Goal: Feedback & Contribution: Contribute content

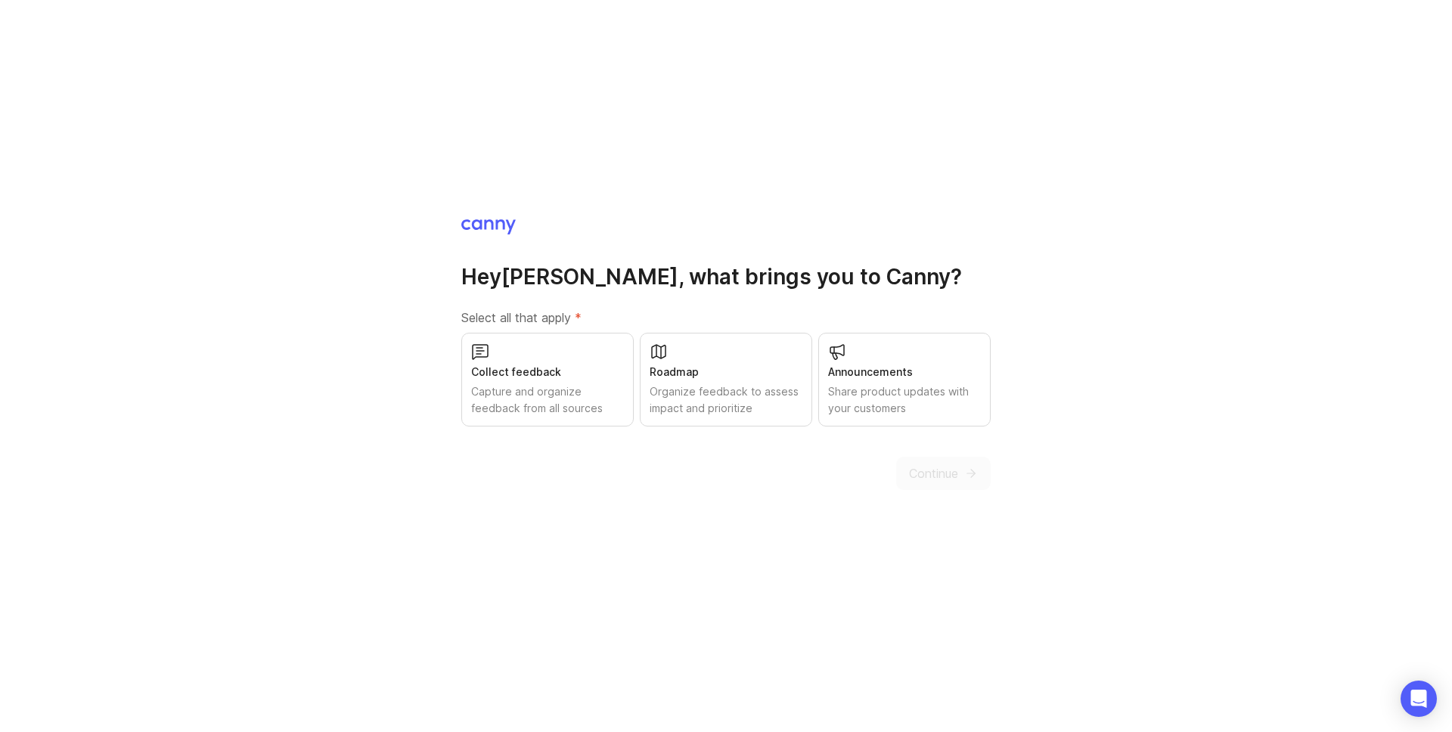
click at [605, 390] on div "Capture and organize feedback from all sources" at bounding box center [547, 400] width 153 height 33
click at [724, 365] on div "Roadmap" at bounding box center [726, 372] width 153 height 17
click at [935, 343] on div "Announcements Share product updates with your customers" at bounding box center [905, 380] width 172 height 94
click at [939, 465] on span "Continue" at bounding box center [933, 473] width 49 height 18
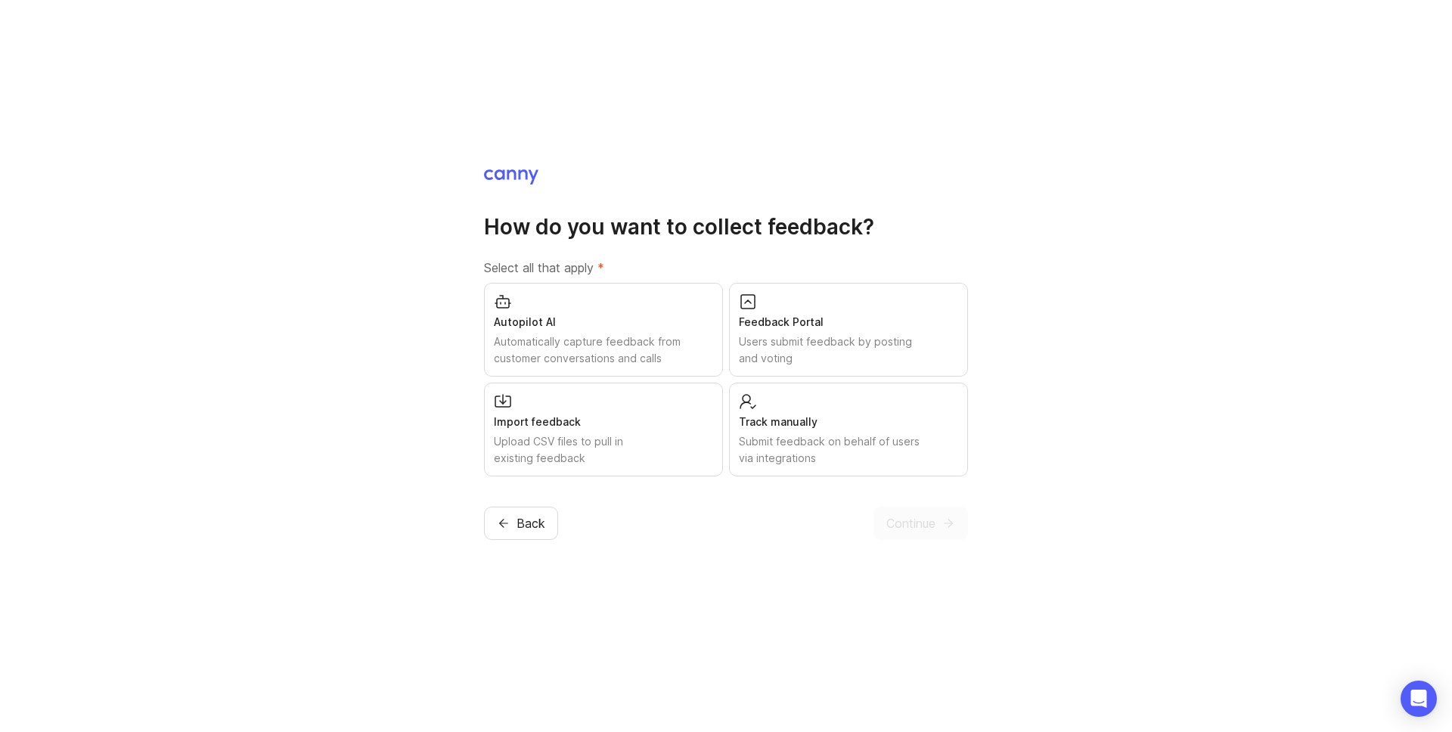
click at [637, 426] on div "Import feedback" at bounding box center [603, 422] width 219 height 17
click at [809, 396] on div "Track manually Submit feedback on behalf of users via integrations" at bounding box center [848, 430] width 239 height 94
click at [810, 312] on div "Feedback Portal Users submit feedback by posting and voting" at bounding box center [848, 330] width 239 height 94
click at [663, 312] on div "Autopilot AI Automatically capture feedback from customer conversations and cal…" at bounding box center [603, 330] width 239 height 94
click at [917, 514] on span "Continue" at bounding box center [911, 523] width 49 height 18
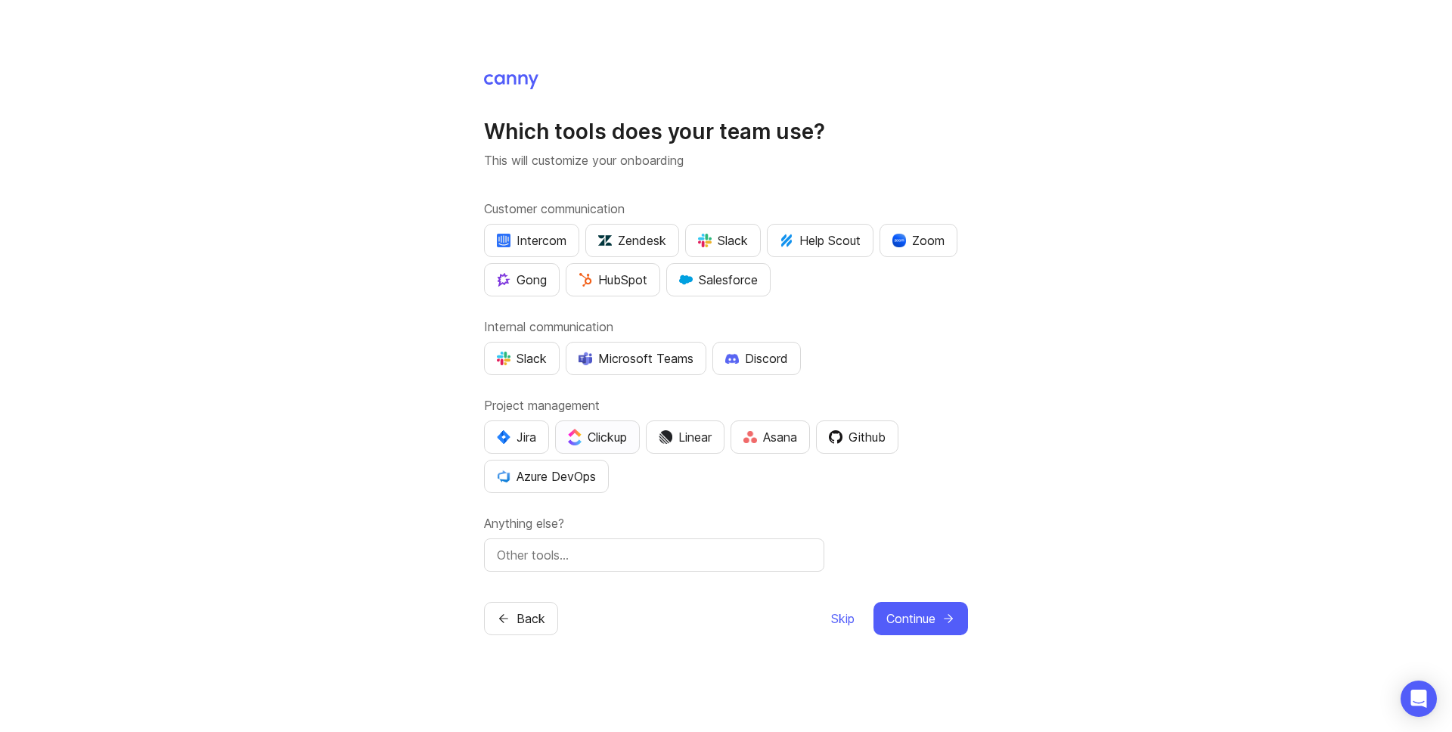
click at [596, 439] on div "Clickup" at bounding box center [597, 437] width 59 height 18
click at [742, 240] on div "Slack" at bounding box center [723, 240] width 50 height 18
click at [918, 238] on div "Zoom" at bounding box center [919, 240] width 52 height 18
click at [530, 354] on div "Slack" at bounding box center [522, 359] width 50 height 18
click at [687, 426] on button "Linear" at bounding box center [685, 437] width 79 height 33
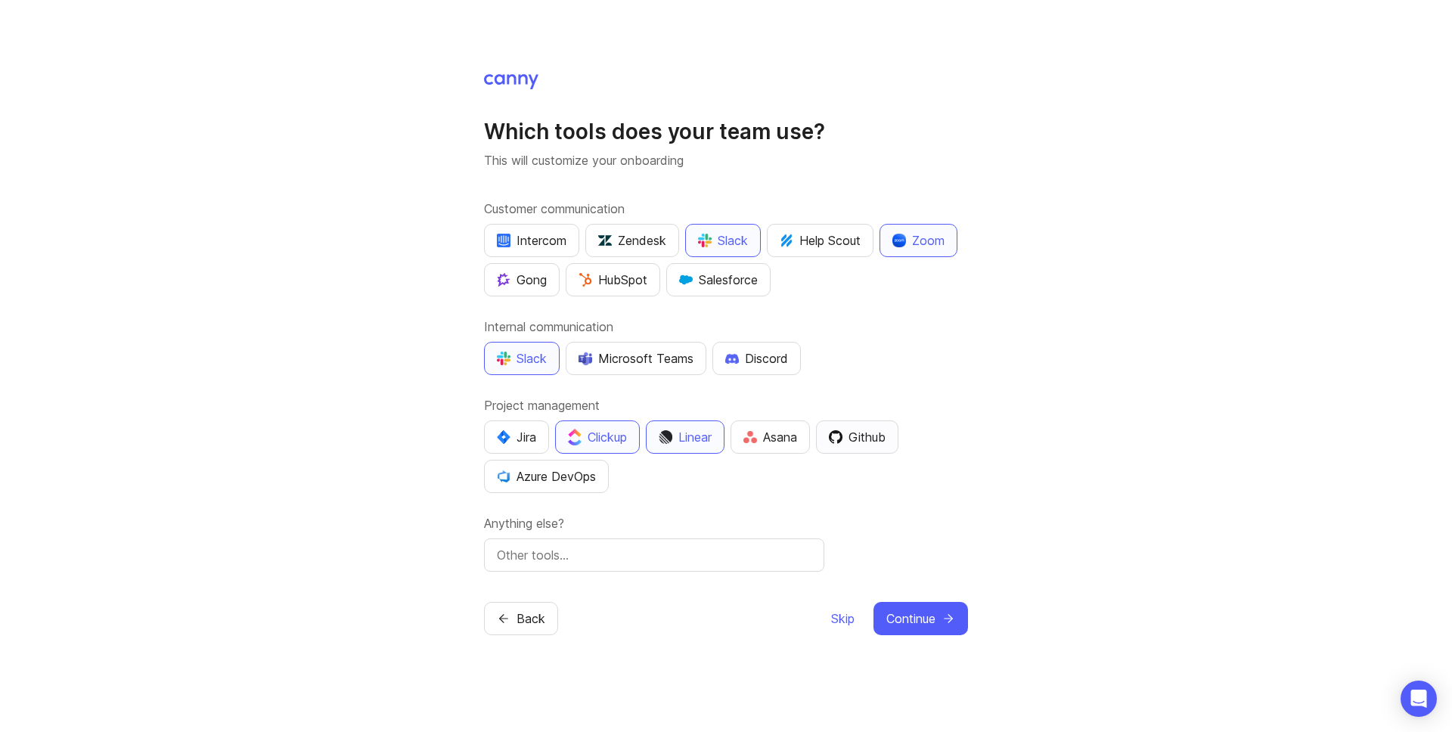
click at [866, 432] on div "Github" at bounding box center [857, 437] width 57 height 18
click at [582, 555] on input "text" at bounding box center [654, 555] width 315 height 18
click at [567, 552] on input "intercom" at bounding box center [654, 555] width 315 height 18
click at [502, 554] on input "intercom" at bounding box center [654, 555] width 315 height 18
click at [578, 555] on input "Intercom" at bounding box center [654, 555] width 315 height 18
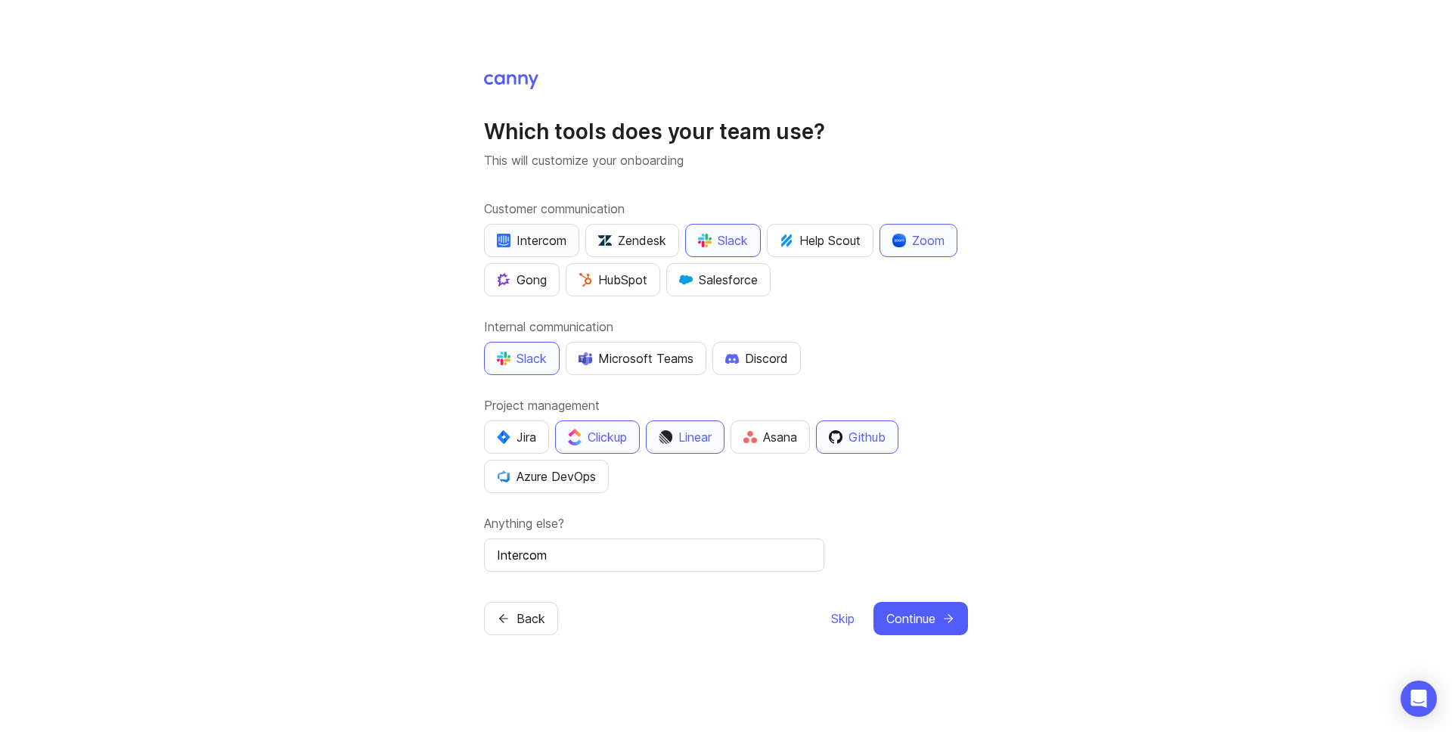
type input "Intercom"
click at [543, 239] on div "Intercom" at bounding box center [532, 240] width 70 height 18
drag, startPoint x: 556, startPoint y: 556, endPoint x: 474, endPoint y: 557, distance: 82.5
click at [474, 557] on div "Which tools does your team use? This will customize your onboarding Customer co…" at bounding box center [726, 366] width 1452 height 732
click at [921, 620] on span "Continue" at bounding box center [911, 619] width 49 height 18
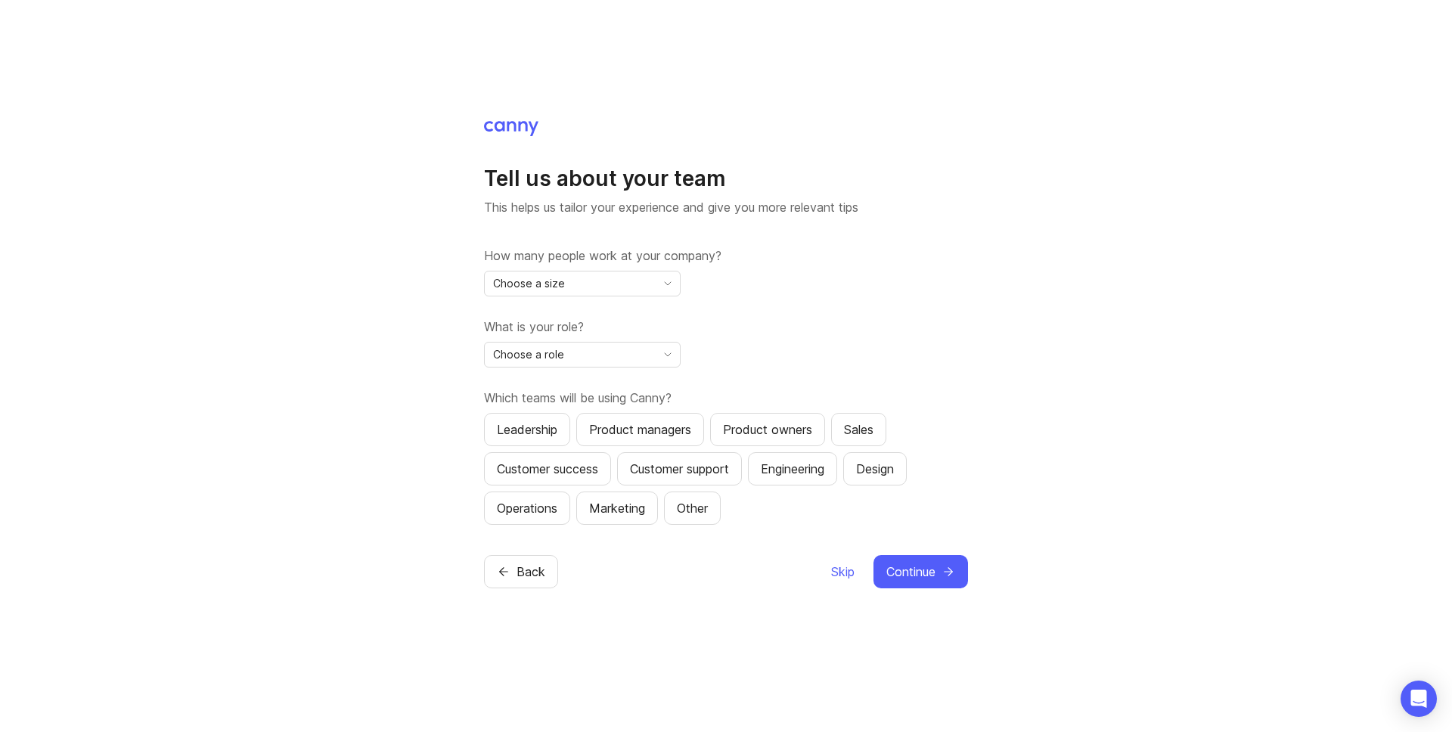
click at [602, 275] on div "Choose a size" at bounding box center [570, 284] width 171 height 24
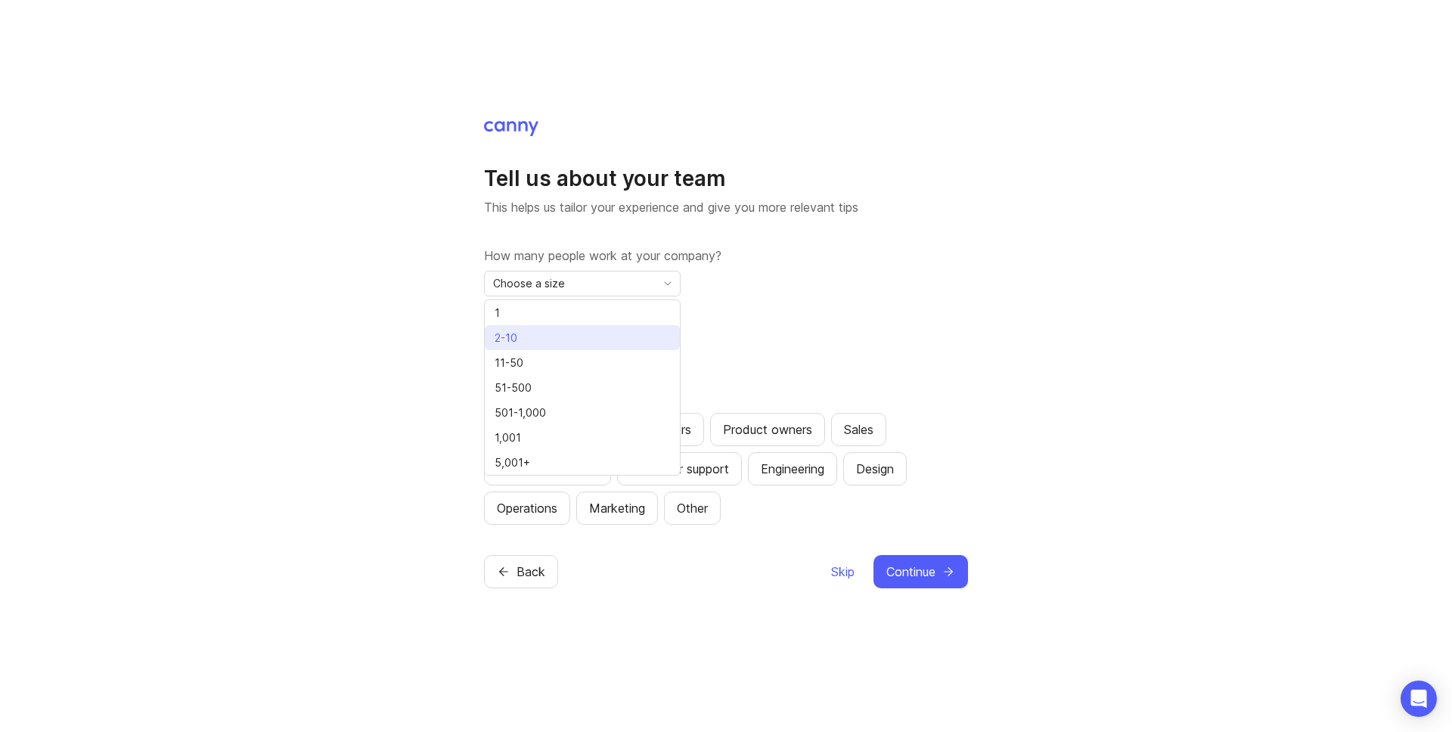
click at [559, 338] on li "2-10" at bounding box center [582, 337] width 195 height 25
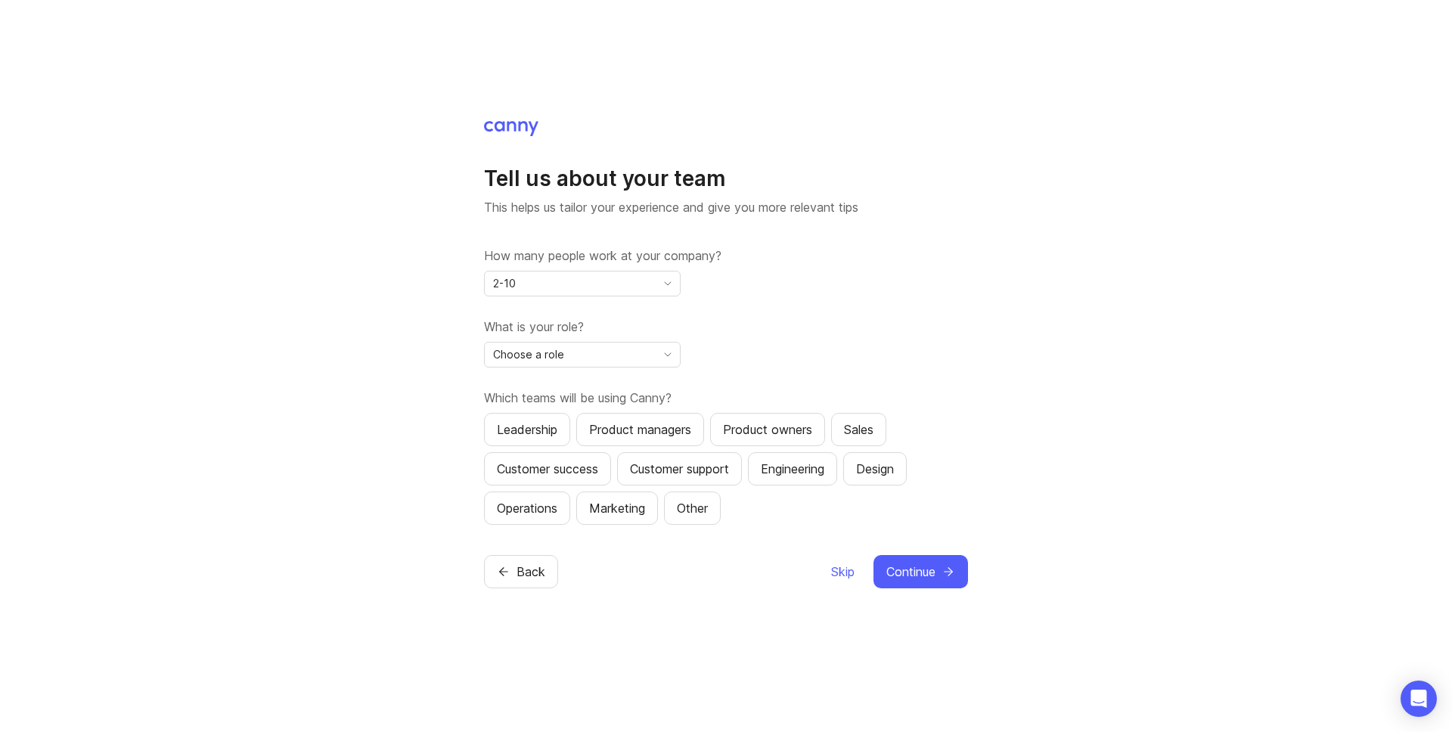
click at [590, 359] on div "Choose a role" at bounding box center [570, 355] width 171 height 24
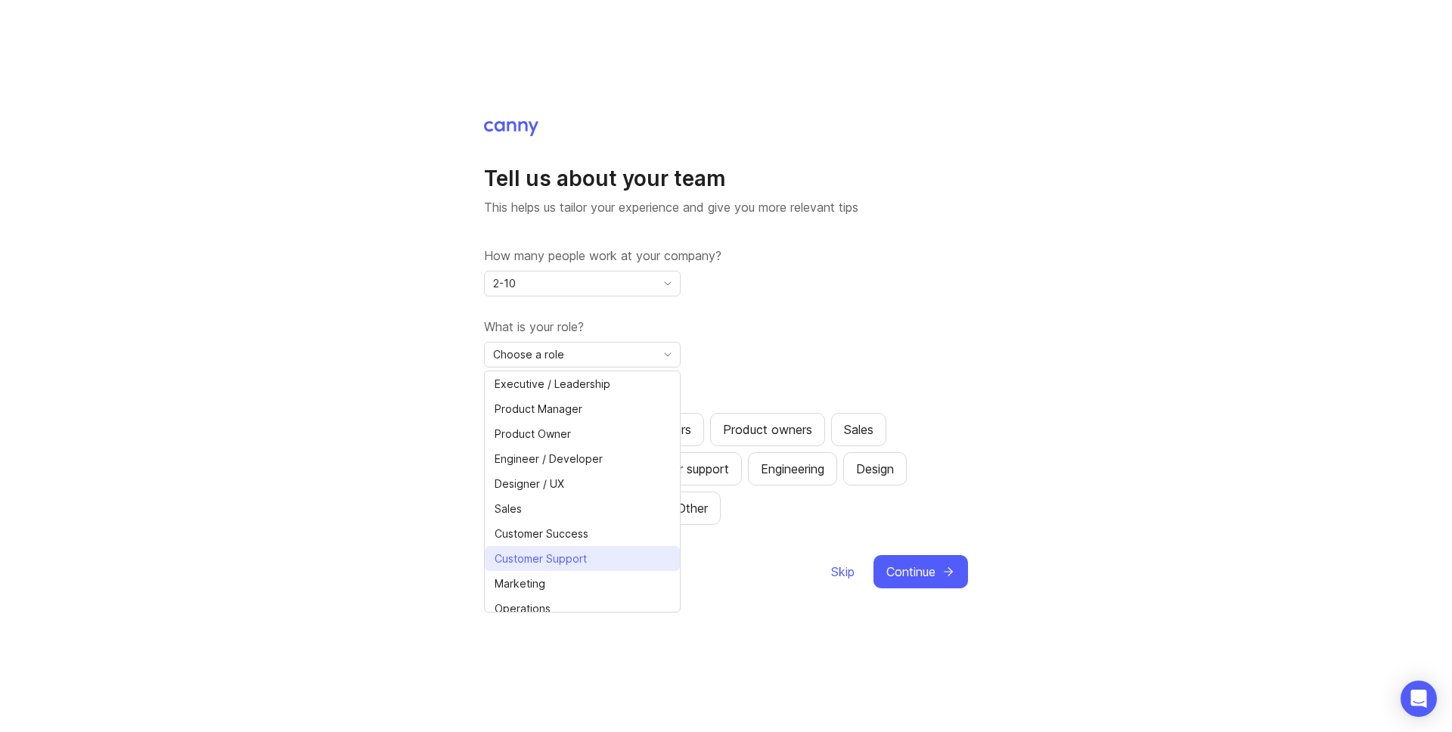
click at [579, 555] on span "Customer Support" at bounding box center [541, 559] width 92 height 17
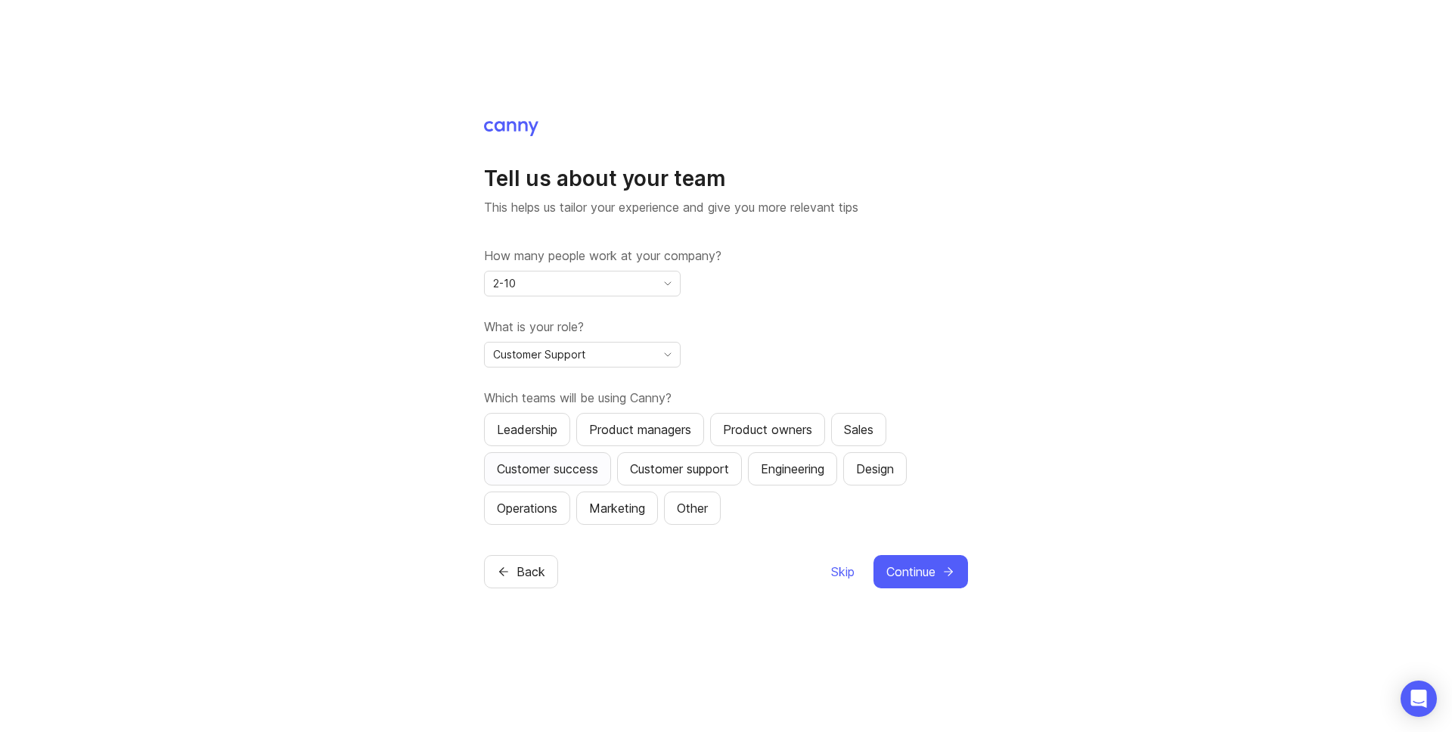
click at [598, 464] on div "Customer success" at bounding box center [547, 469] width 101 height 18
click at [919, 570] on span "Continue" at bounding box center [911, 572] width 49 height 18
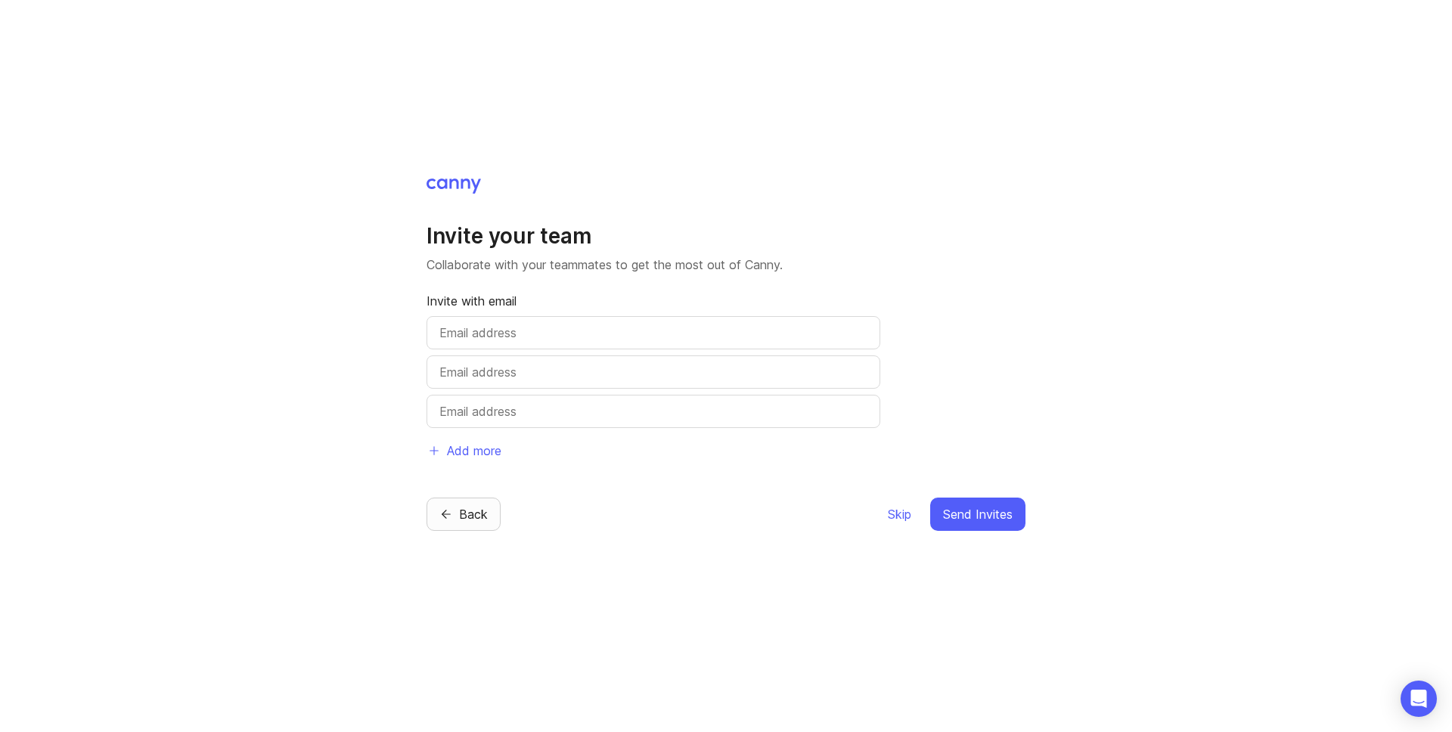
click at [478, 514] on span "Back" at bounding box center [473, 514] width 29 height 18
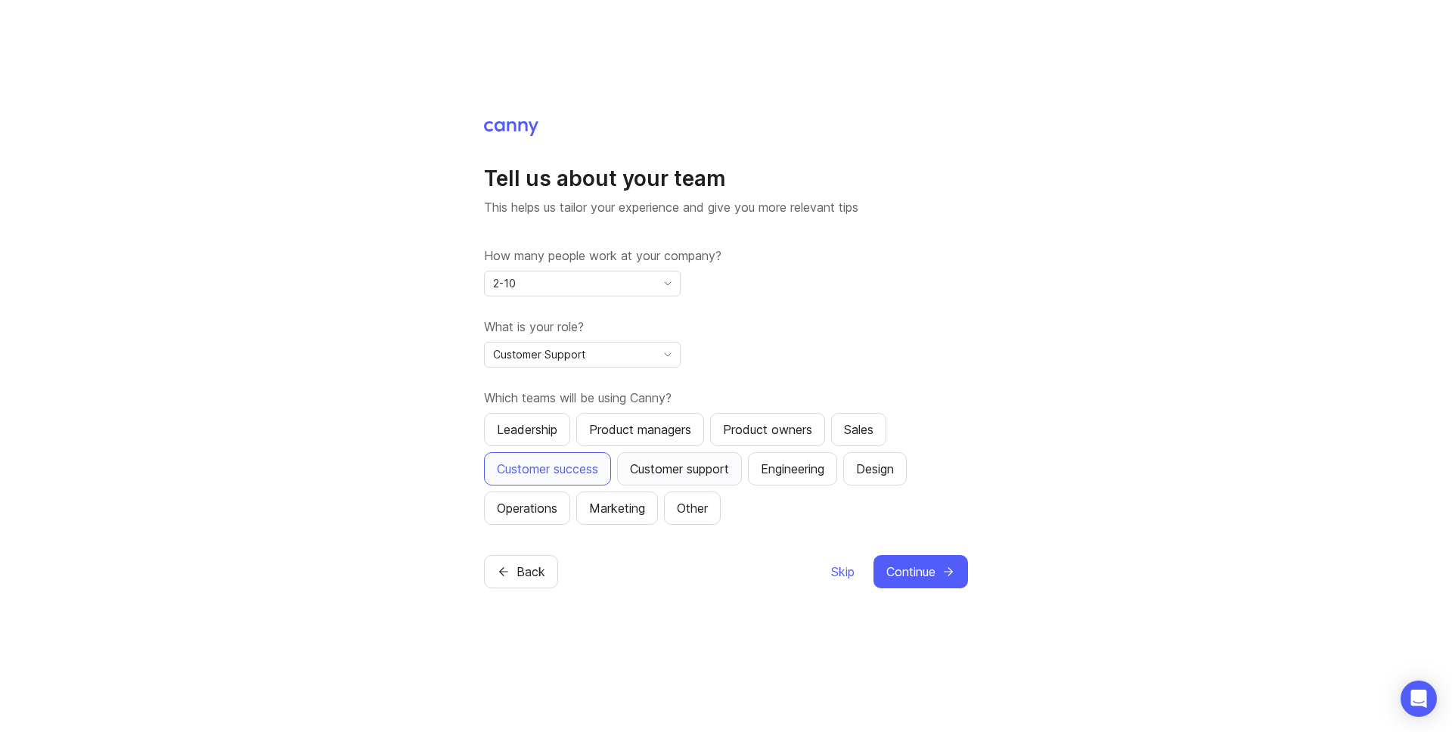
click at [686, 472] on div "Customer support" at bounding box center [679, 469] width 99 height 18
click at [676, 431] on div "Product managers" at bounding box center [640, 430] width 102 height 18
click at [790, 458] on button "Engineering" at bounding box center [792, 468] width 89 height 33
click at [908, 565] on span "Continue" at bounding box center [911, 572] width 49 height 18
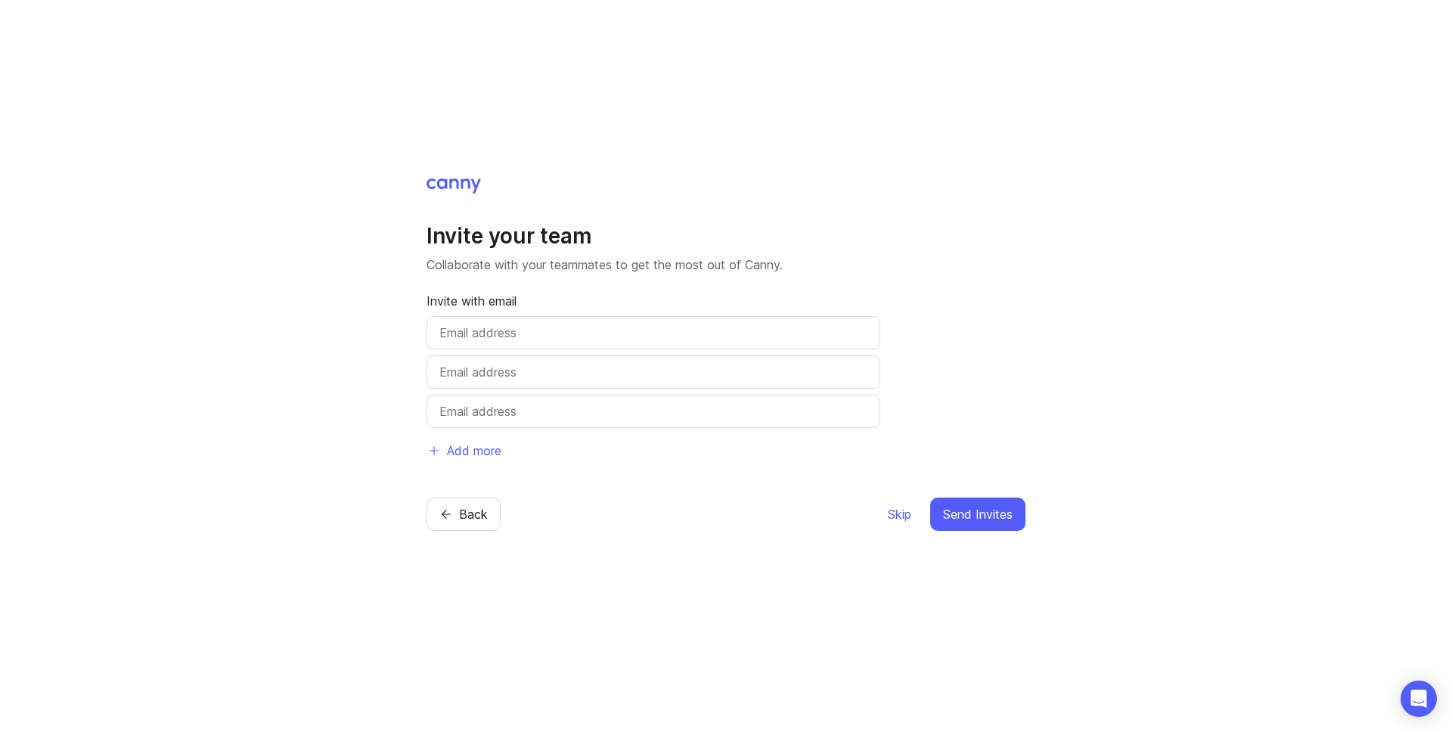
click at [507, 331] on input "text" at bounding box center [654, 333] width 428 height 18
type input "[EMAIL_ADDRESS][PERSON_NAME][DOMAIN_NAME]"
click at [896, 514] on span "Skip" at bounding box center [899, 514] width 23 height 18
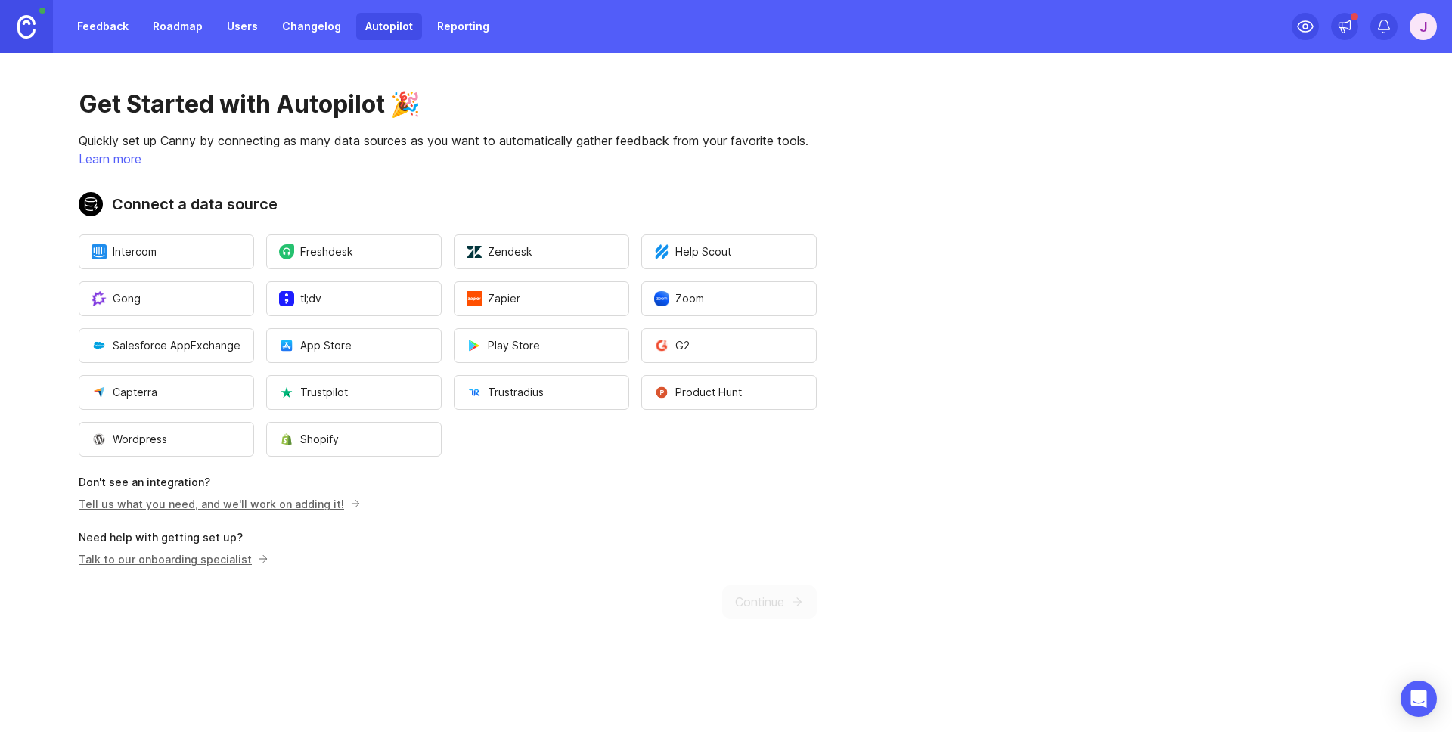
click at [112, 25] on link "Feedback" at bounding box center [103, 26] width 70 height 27
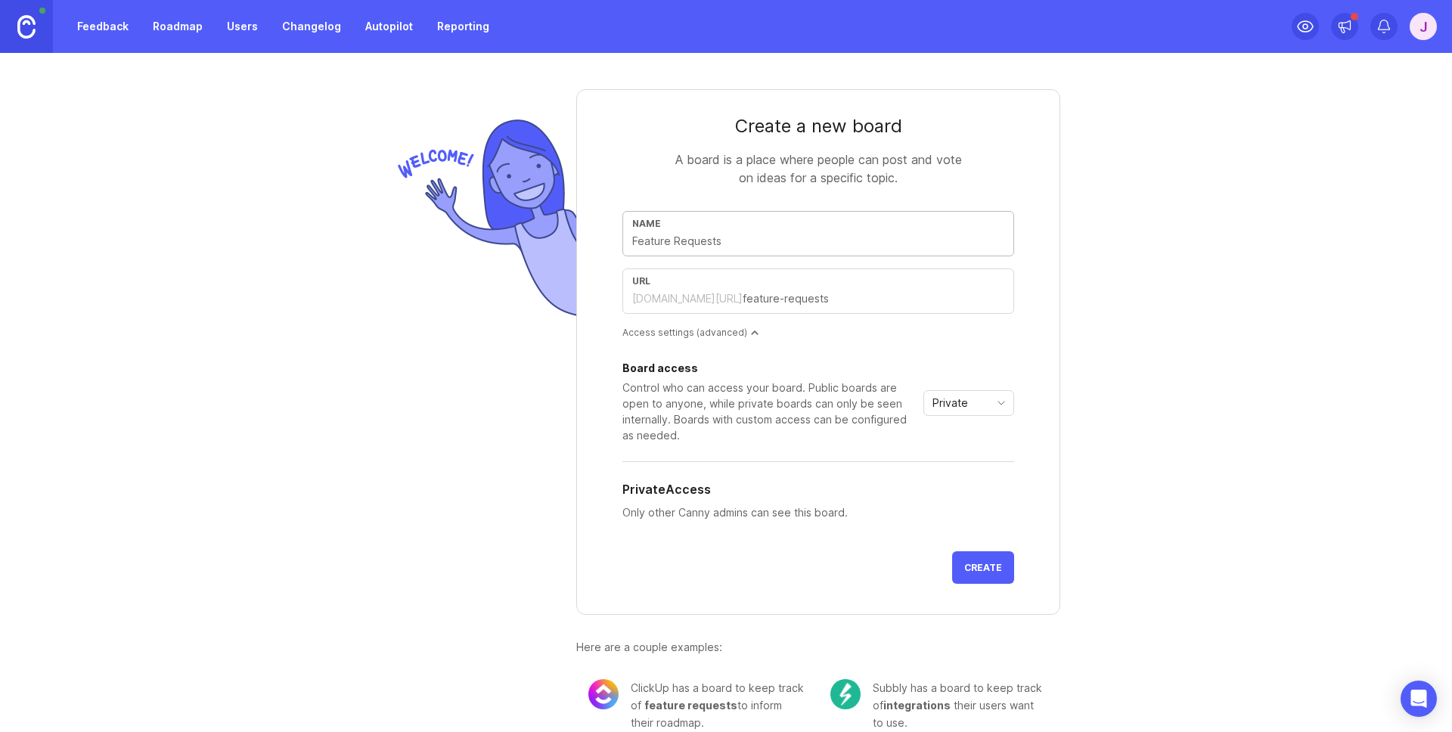
click at [738, 234] on input "text" at bounding box center [818, 241] width 372 height 17
click at [893, 121] on div "Create a new board" at bounding box center [819, 126] width 392 height 24
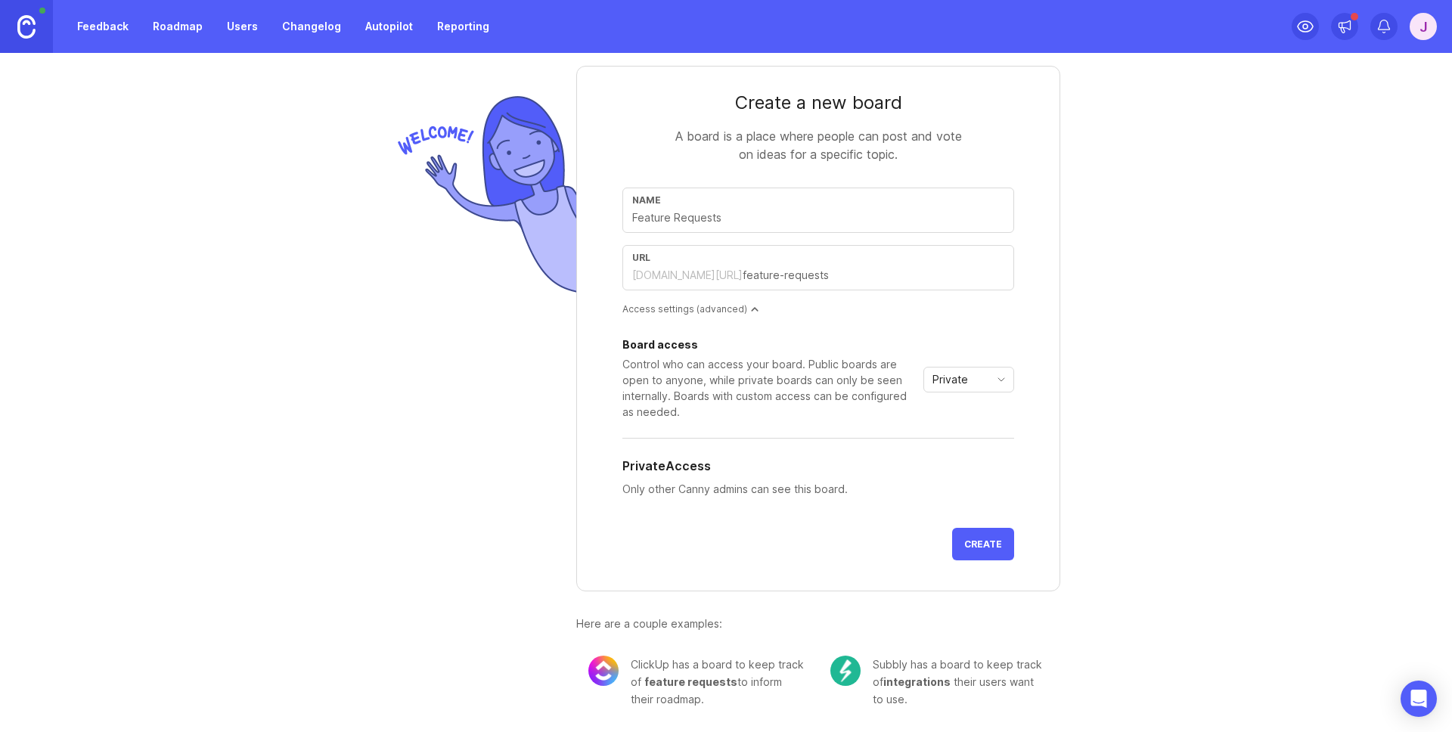
click at [977, 382] on div "Private" at bounding box center [956, 380] width 65 height 24
click at [808, 416] on div "Control who can access your board. Public boards are open to anyone, while priv…" at bounding box center [770, 388] width 295 height 64
click at [673, 272] on div "[DOMAIN_NAME][URL]" at bounding box center [687, 278] width 110 height 15
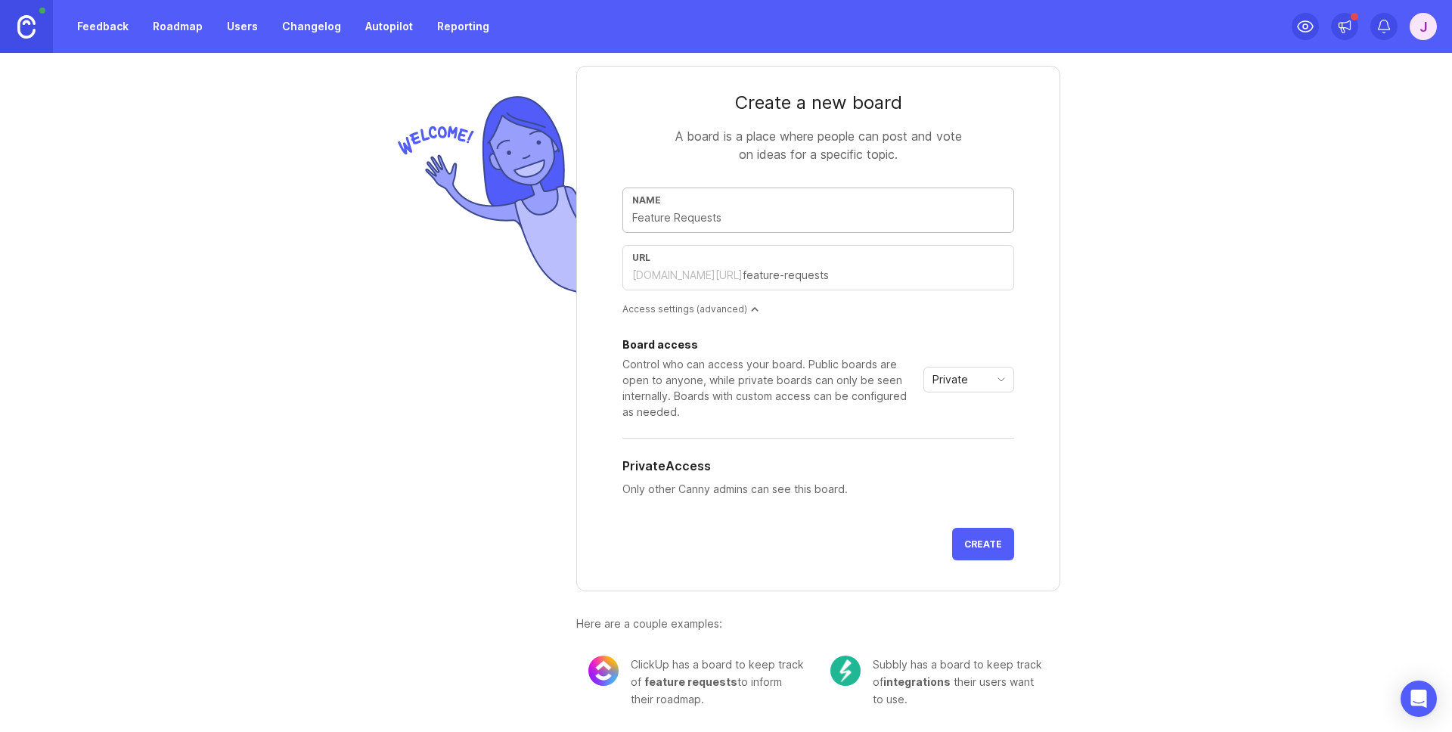
click at [722, 220] on input "text" at bounding box center [818, 218] width 372 height 17
click at [747, 213] on input "text" at bounding box center [818, 218] width 372 height 17
type input "F"
type input "f"
type input "Fe"
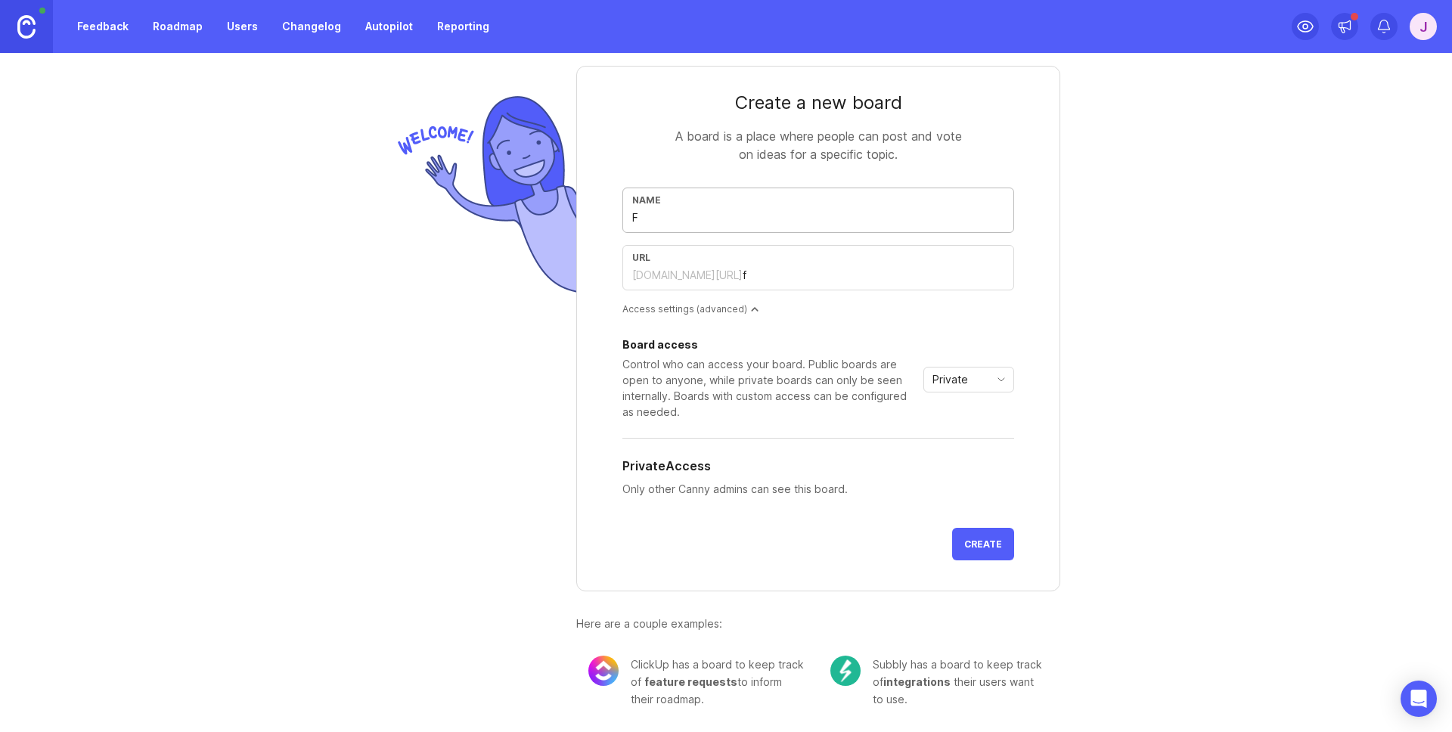
type input "fe"
type input "Fee"
type input "fee"
type input "Feed"
type input "feed"
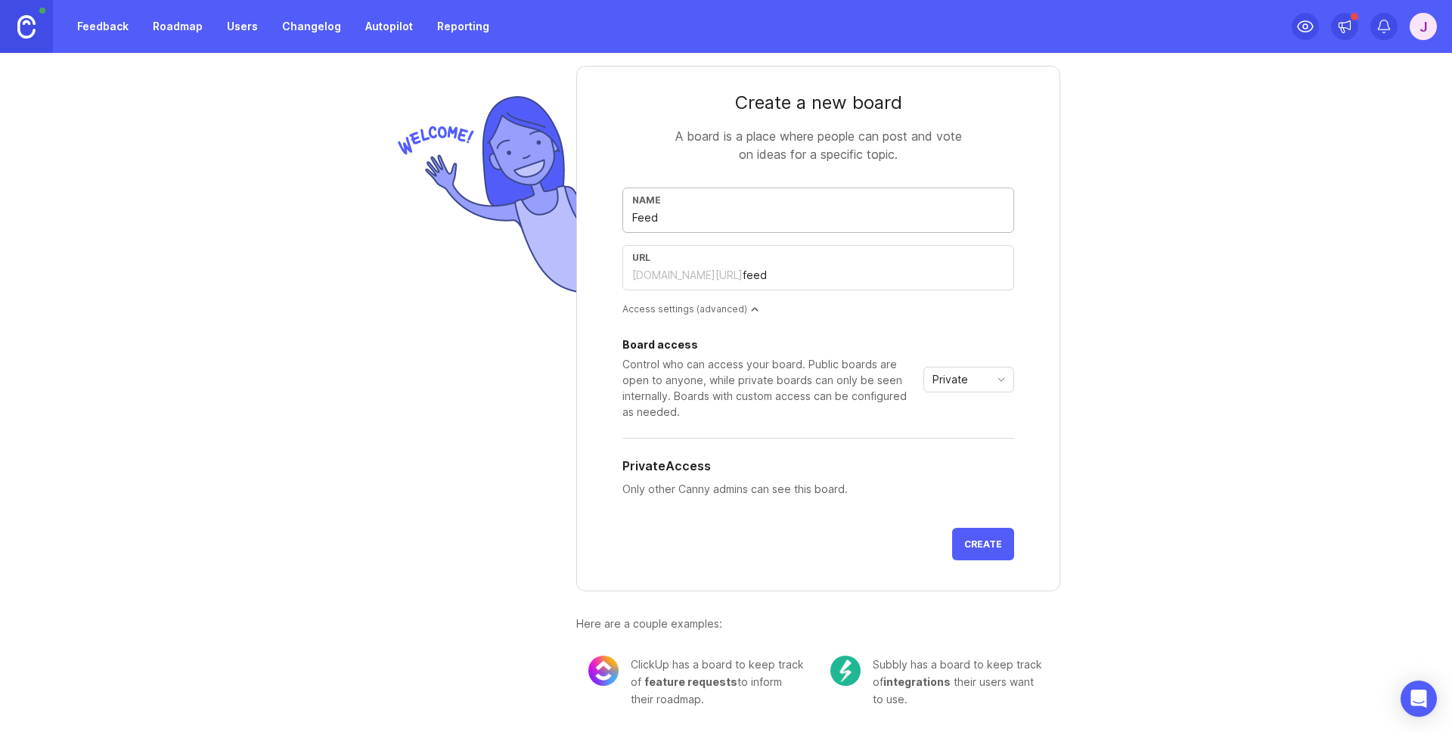
type input "Feedb"
type input "feedb"
type input "Feedba"
type input "feedba"
type input "Feedbac"
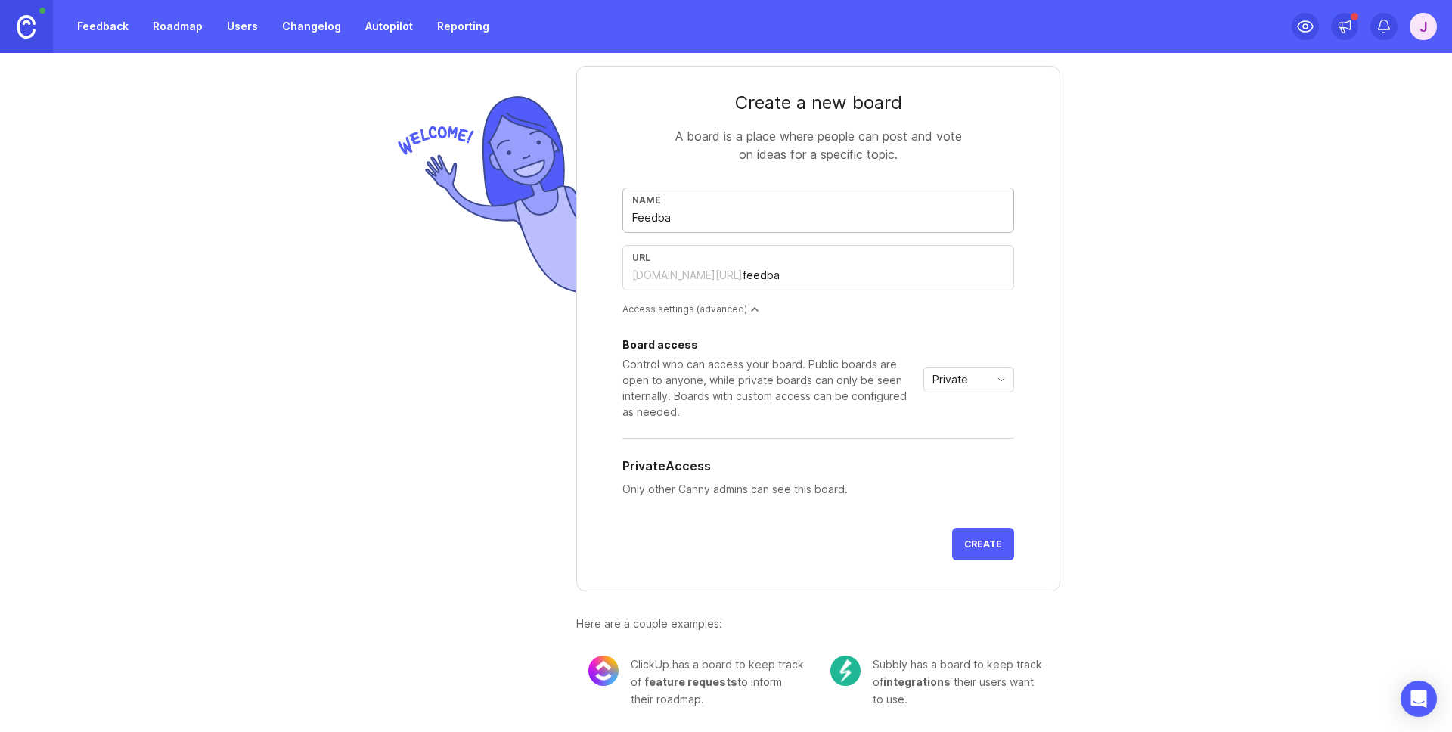
type input "feedbac"
type input "Feedback"
type input "feedback"
type input "Feedback"
click at [962, 381] on div "Private" at bounding box center [956, 380] width 65 height 24
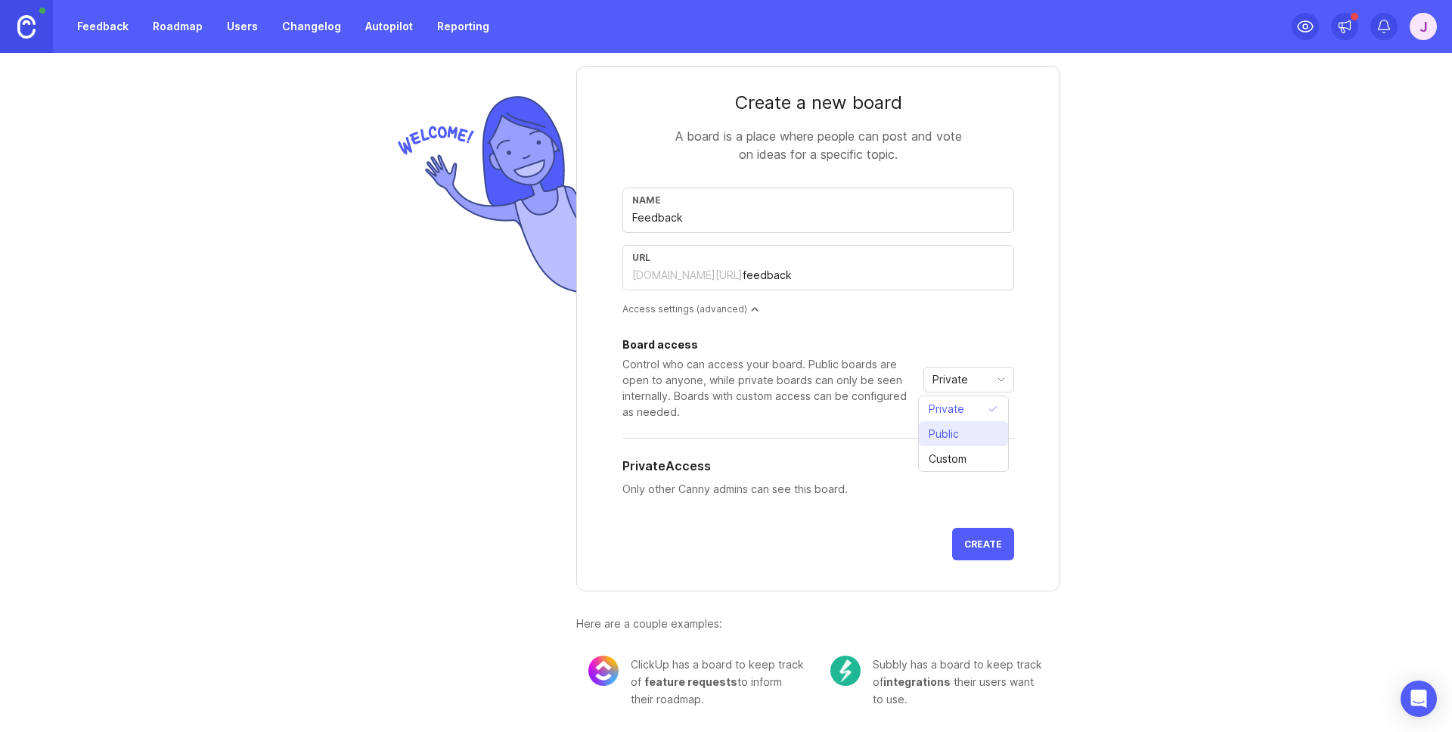
click at [956, 424] on li "Public" at bounding box center [963, 433] width 89 height 25
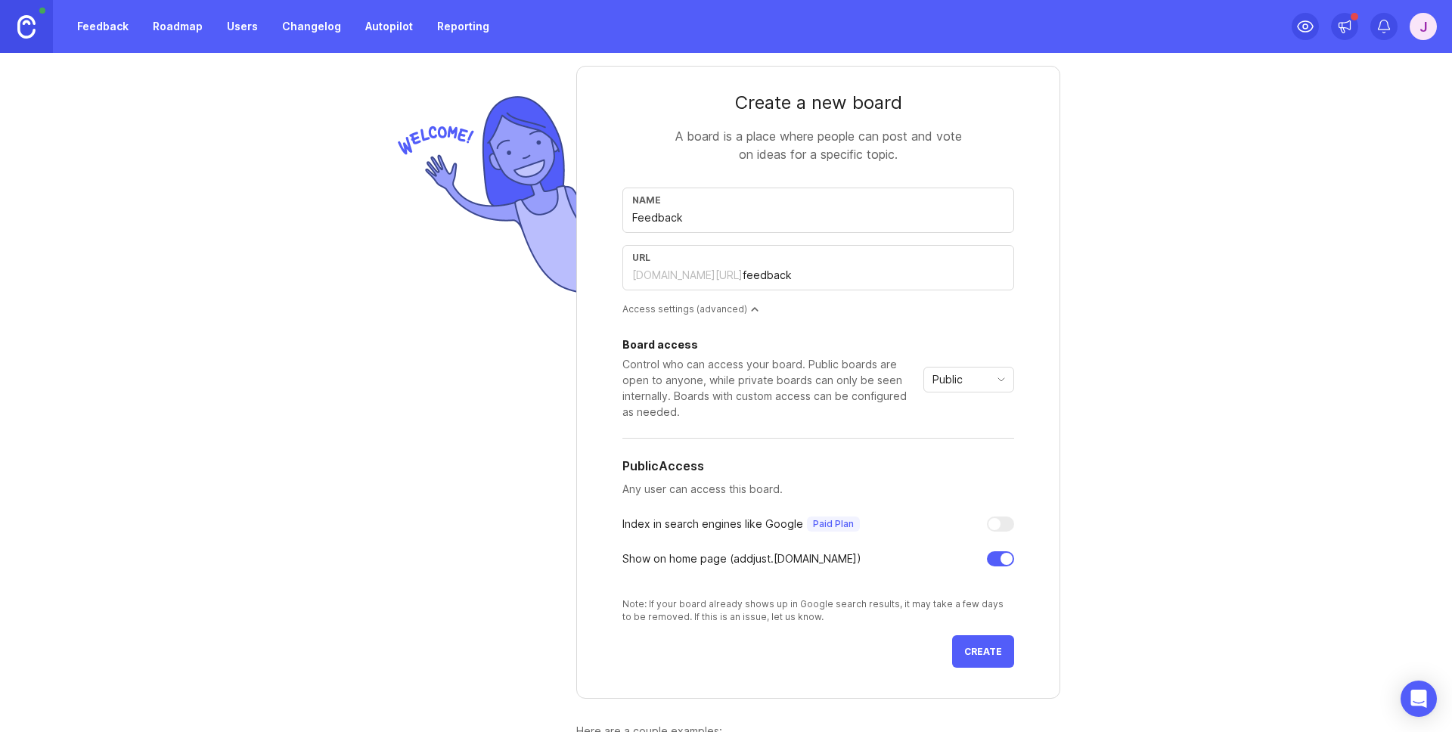
click at [939, 369] on div "Public" at bounding box center [956, 380] width 65 height 24
click at [951, 458] on span "Custom" at bounding box center [948, 459] width 38 height 17
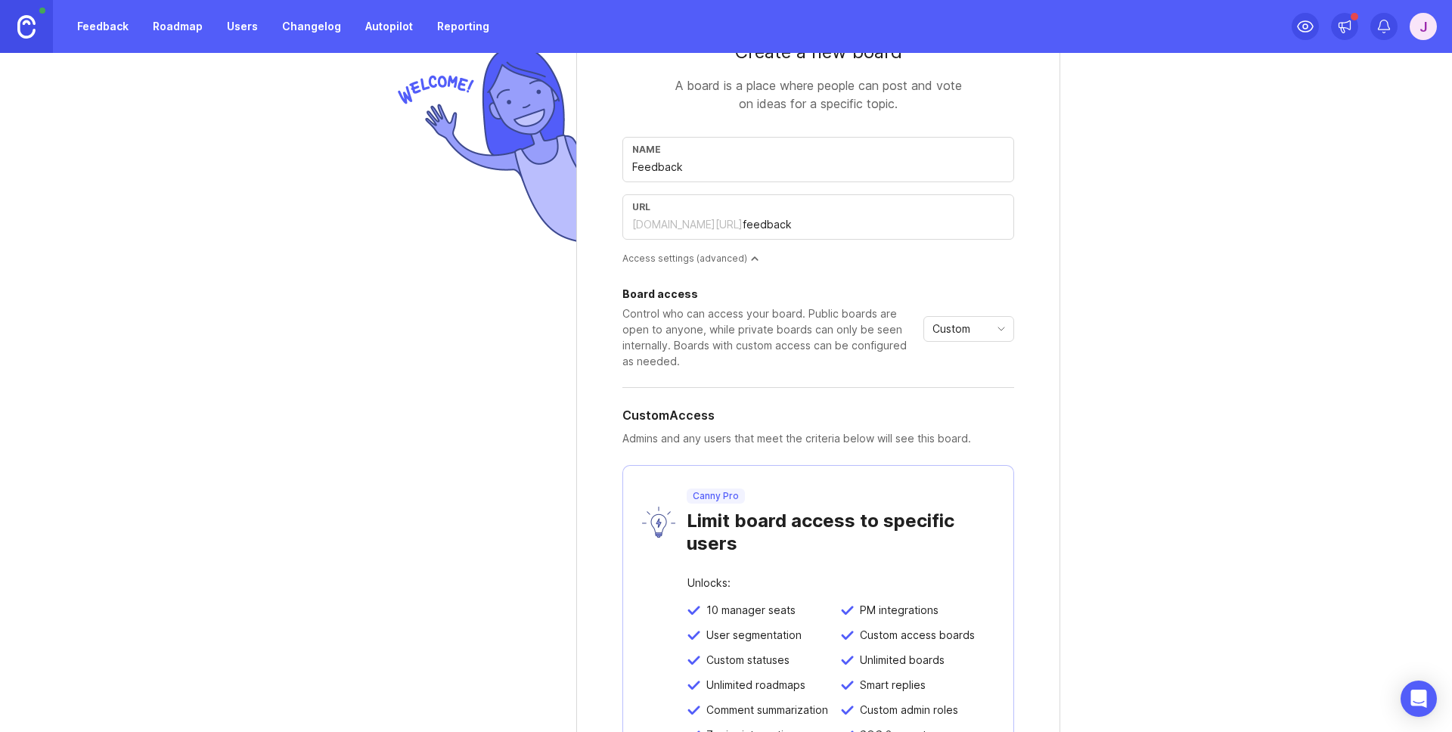
scroll to position [0, 0]
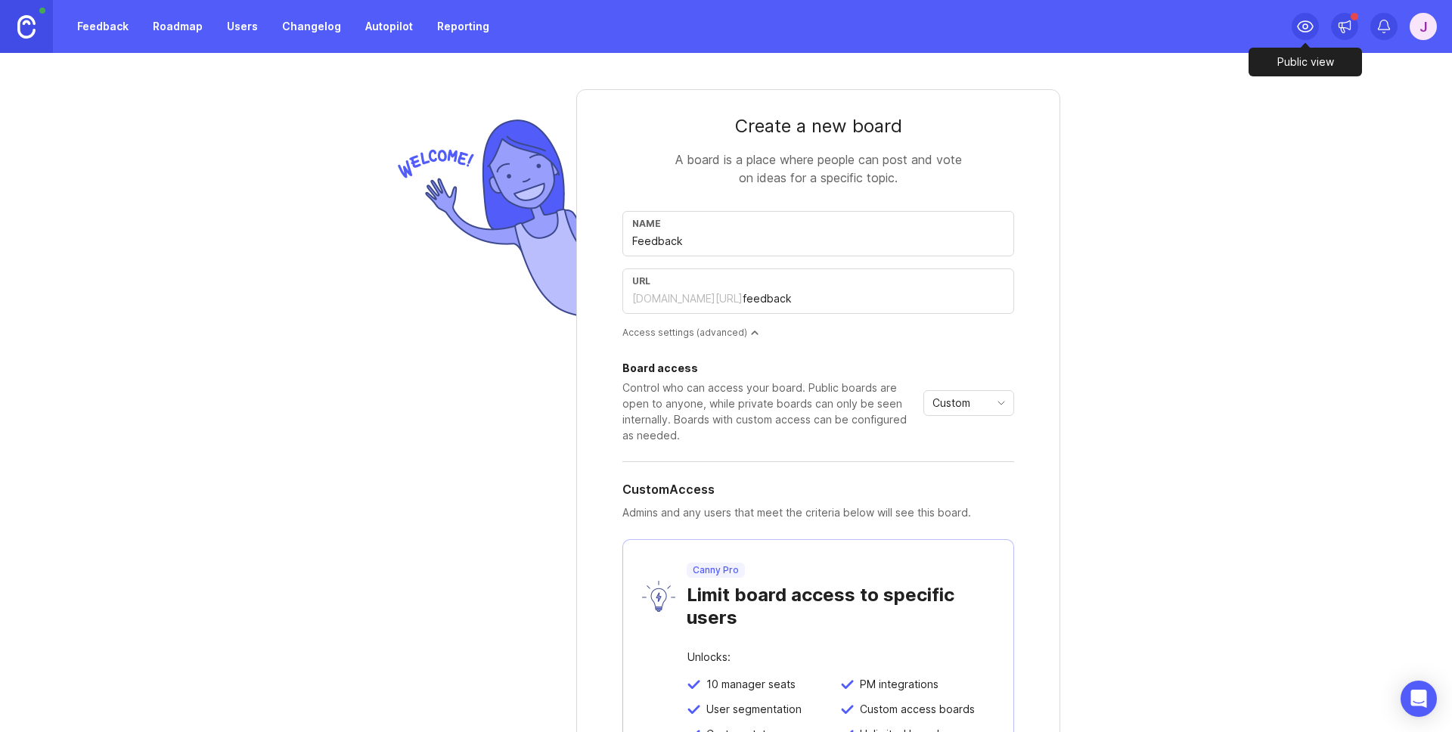
click at [1300, 28] on icon at bounding box center [1306, 26] width 18 height 18
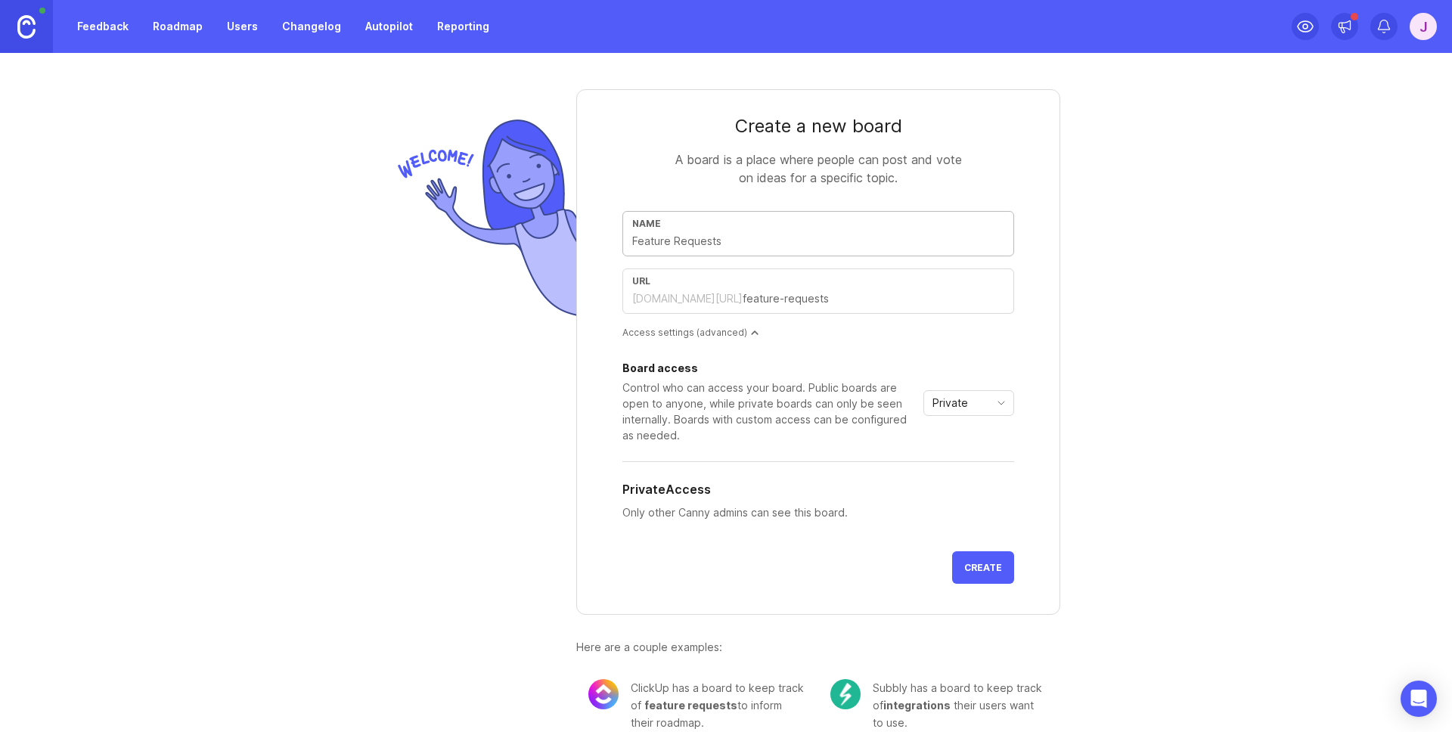
click at [731, 239] on input "text" at bounding box center [818, 241] width 372 height 17
type input "F"
type input "f"
type input "Fe"
type input "fe"
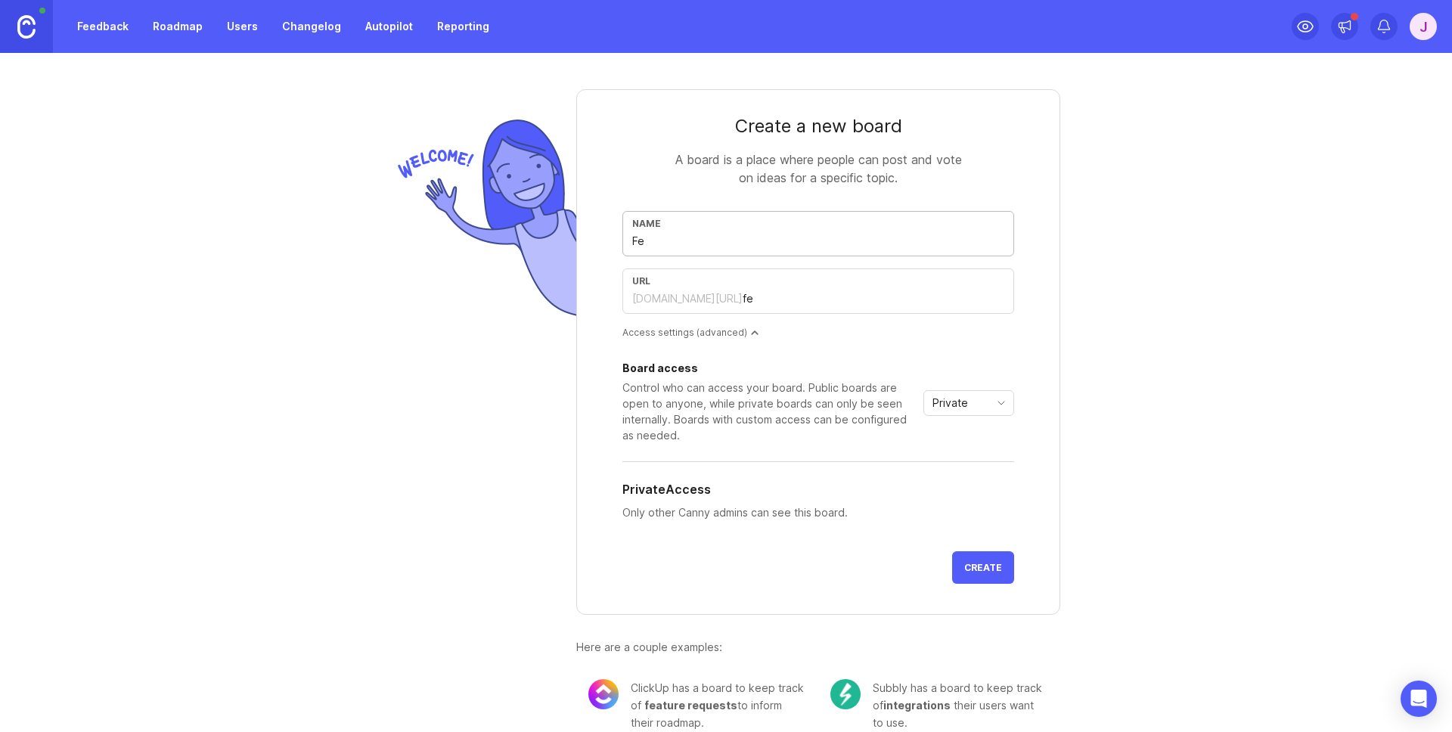
type input "Fee"
type input "fee"
type input "Feed"
type input "feed"
type input "Feedb"
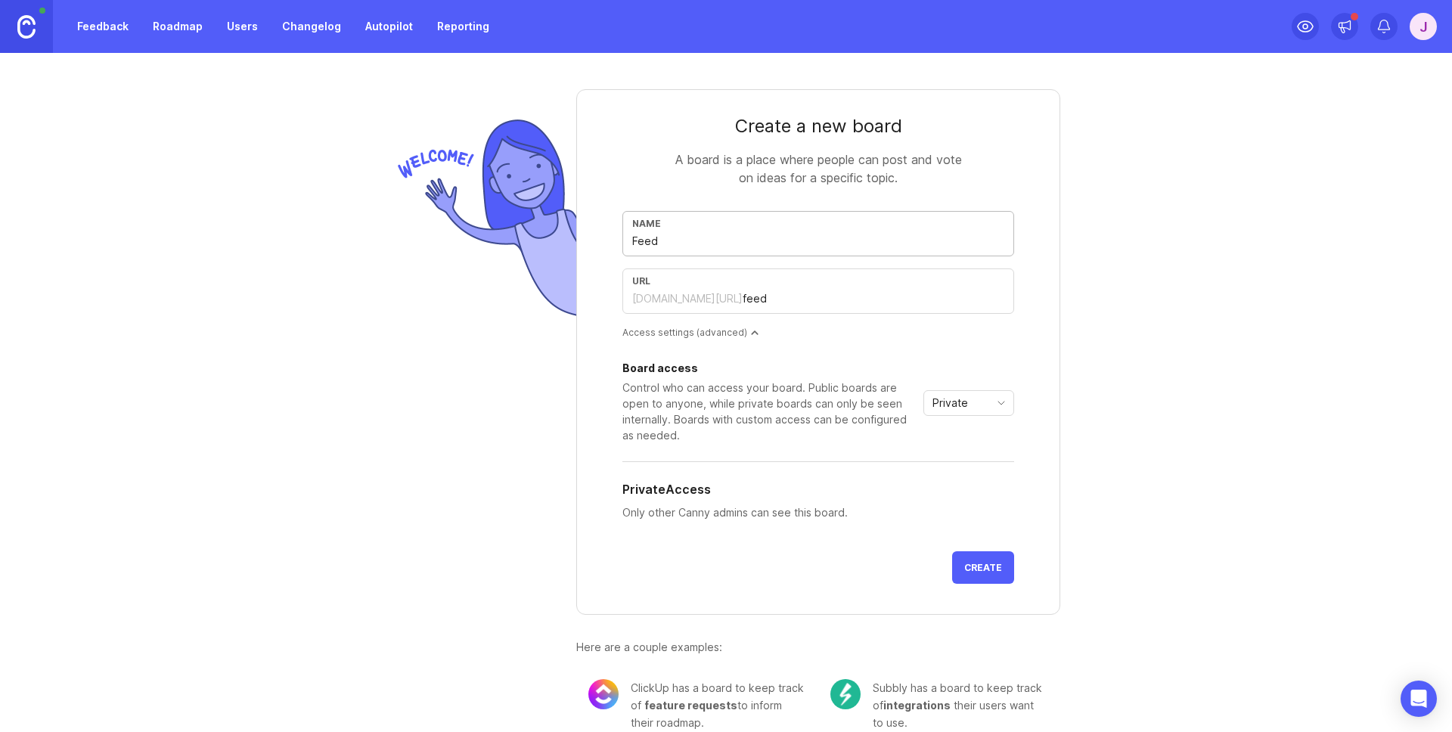
type input "feedb"
type input "Feedba"
type input "feedba"
type input "Feedbac"
type input "feedbac"
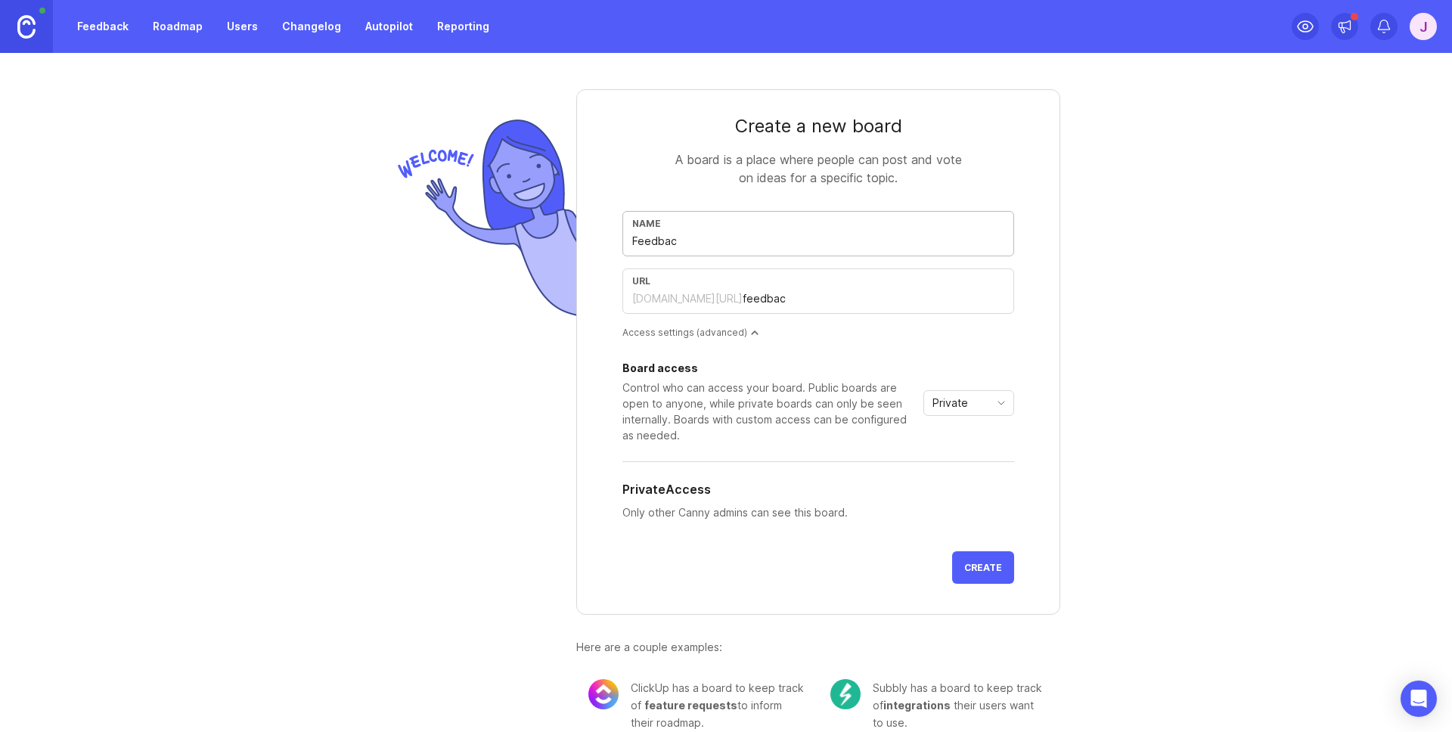
type input "Feedback"
type input "feedback"
type input "Feedback"
click at [981, 563] on span "Create" at bounding box center [984, 567] width 38 height 11
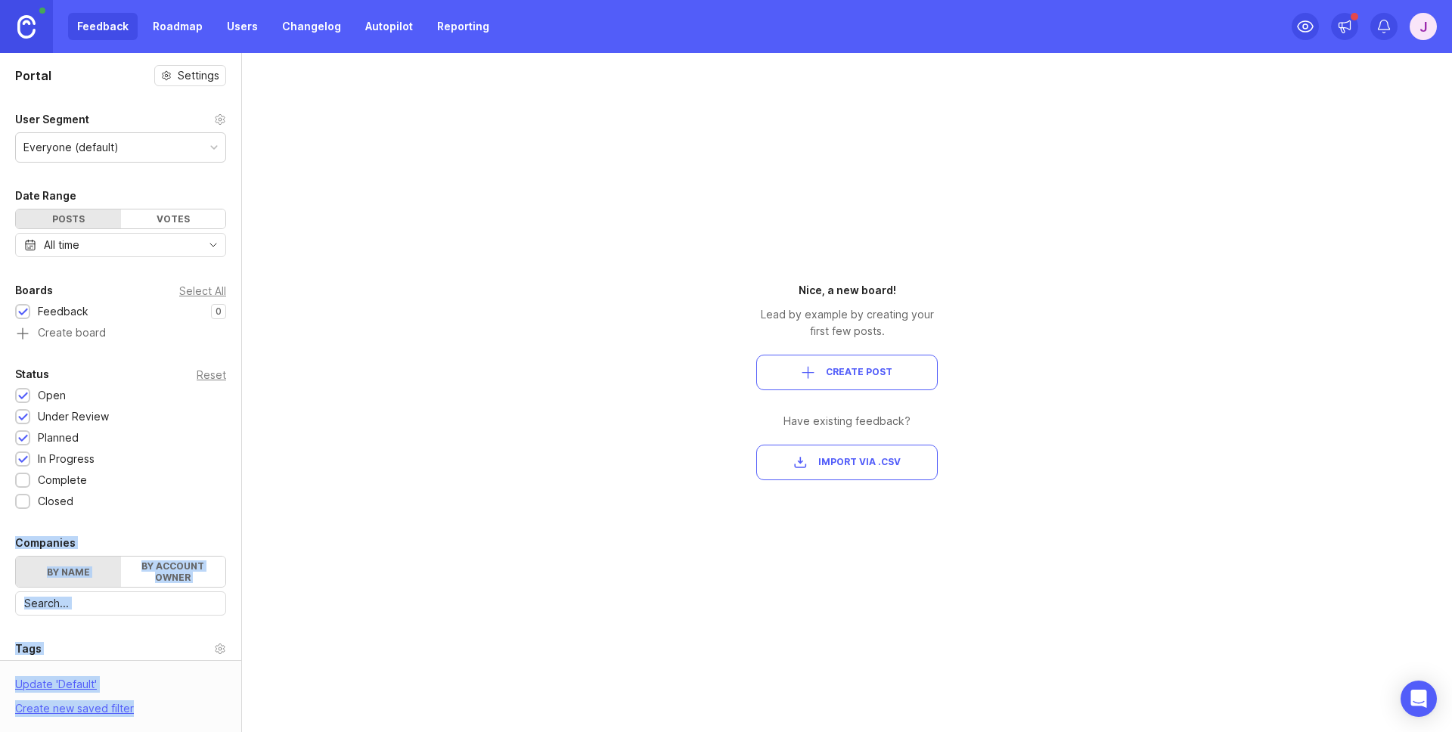
drag, startPoint x: 235, startPoint y: 233, endPoint x: 229, endPoint y: 492, distance: 258.8
click at [229, 492] on div "Portal Settings User Segment Everyone (default) Date Range Posts Votes All time…" at bounding box center [726, 392] width 1452 height 679
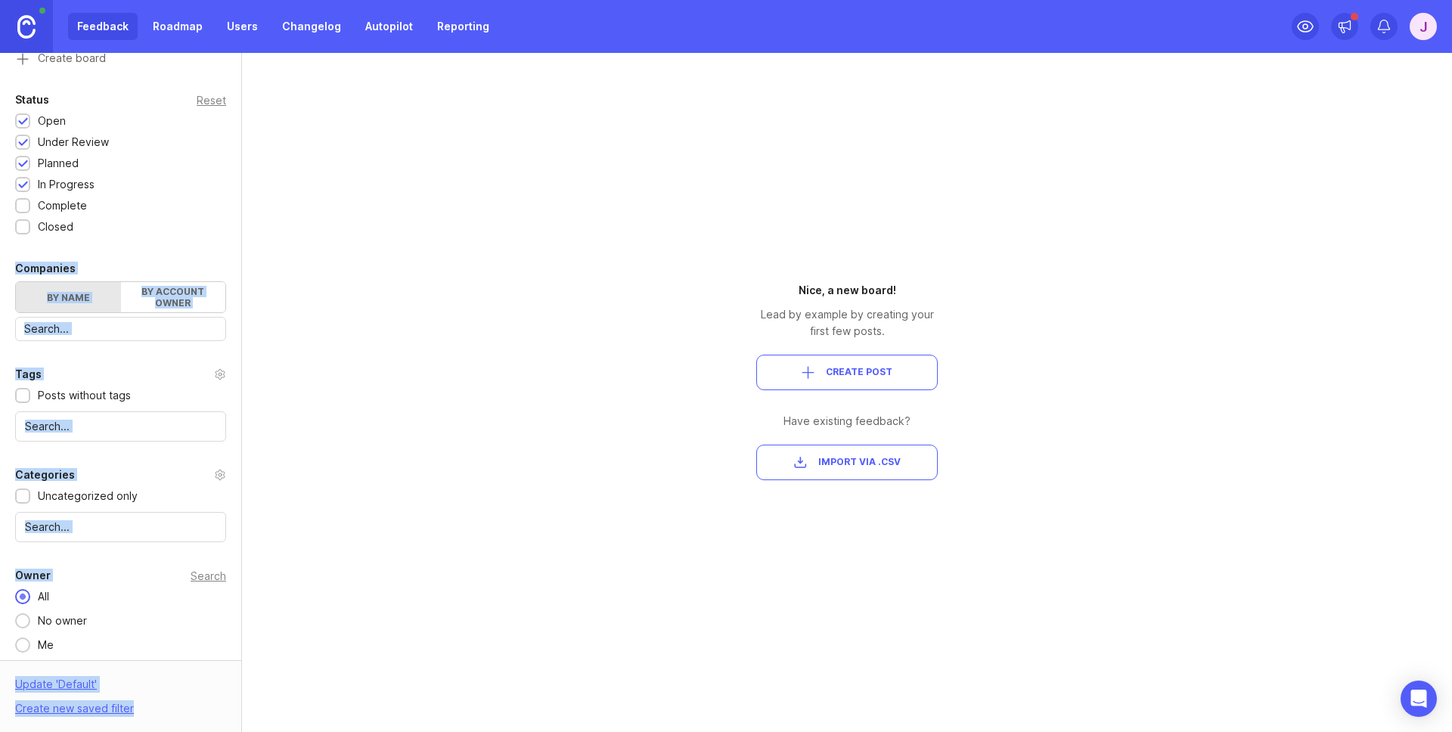
scroll to position [280, 0]
click at [116, 680] on div "Update ' Default ' Create new saved filter" at bounding box center [120, 696] width 241 height 72
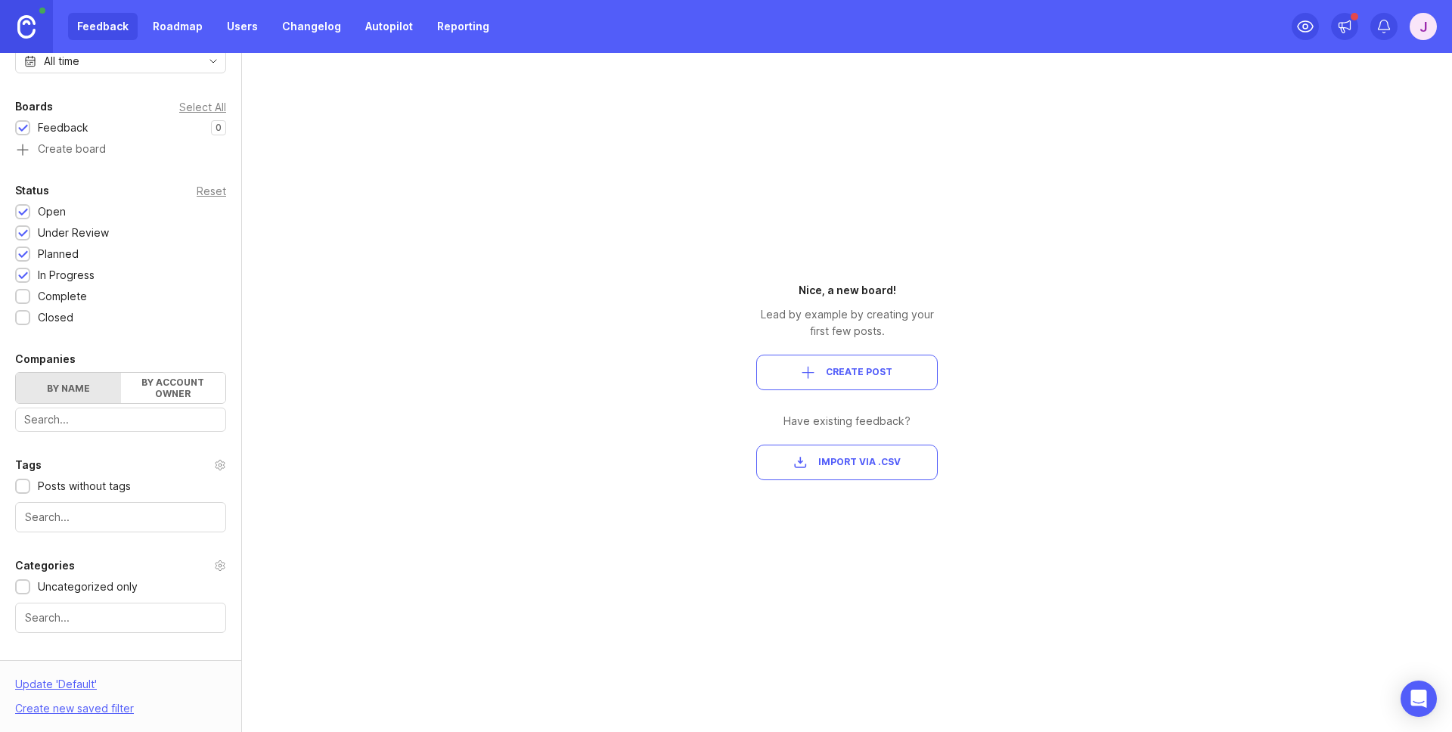
scroll to position [0, 0]
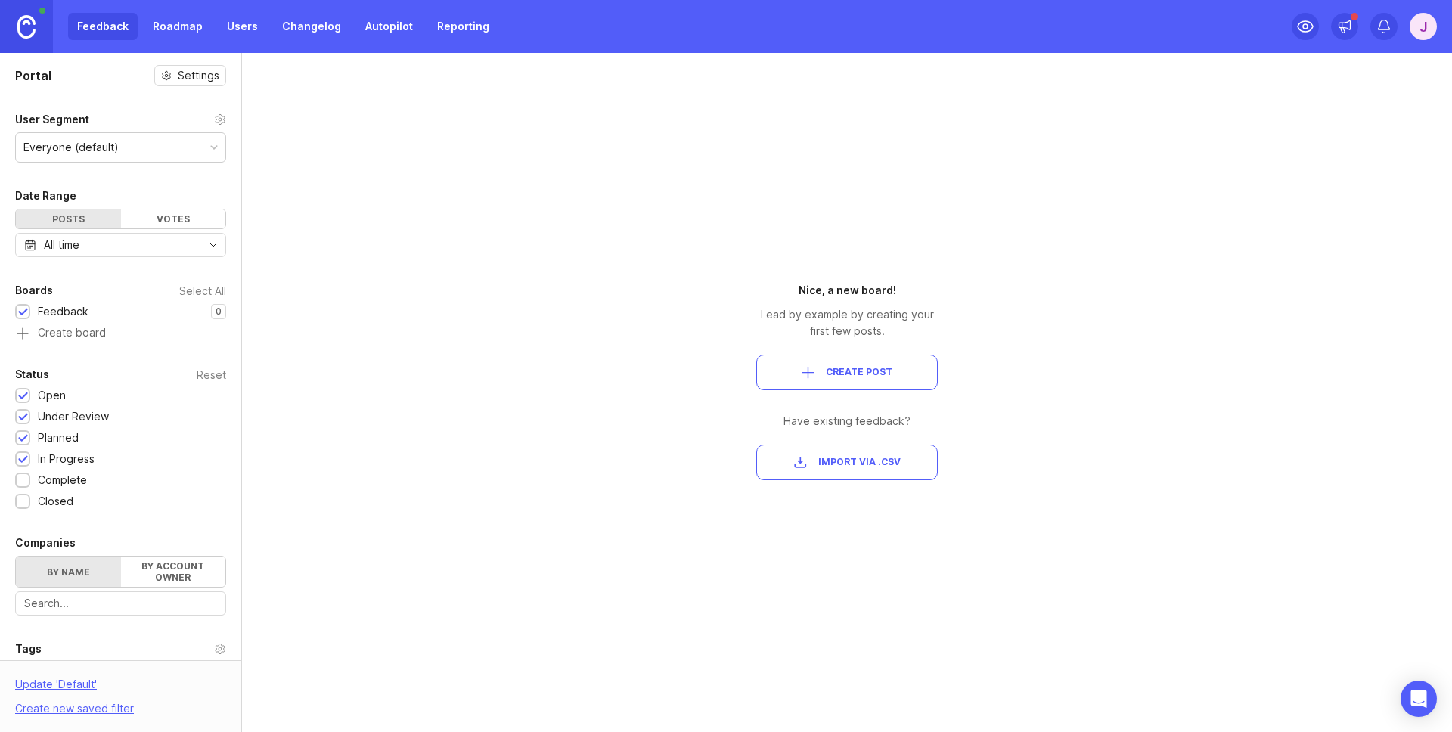
drag, startPoint x: 236, startPoint y: 222, endPoint x: 241, endPoint y: 259, distance: 38.2
click at [241, 259] on div at bounding box center [239, 392] width 8 height 679
drag, startPoint x: 236, startPoint y: 209, endPoint x: 233, endPoint y: 269, distance: 60.6
click at [233, 269] on div "Portal Settings User Segment Everyone (default) Date Range Posts Votes All time…" at bounding box center [726, 392] width 1452 height 679
click at [70, 516] on div "Portal Settings User Segment Everyone (default) Date Range Posts Votes All time…" at bounding box center [120, 496] width 241 height 887
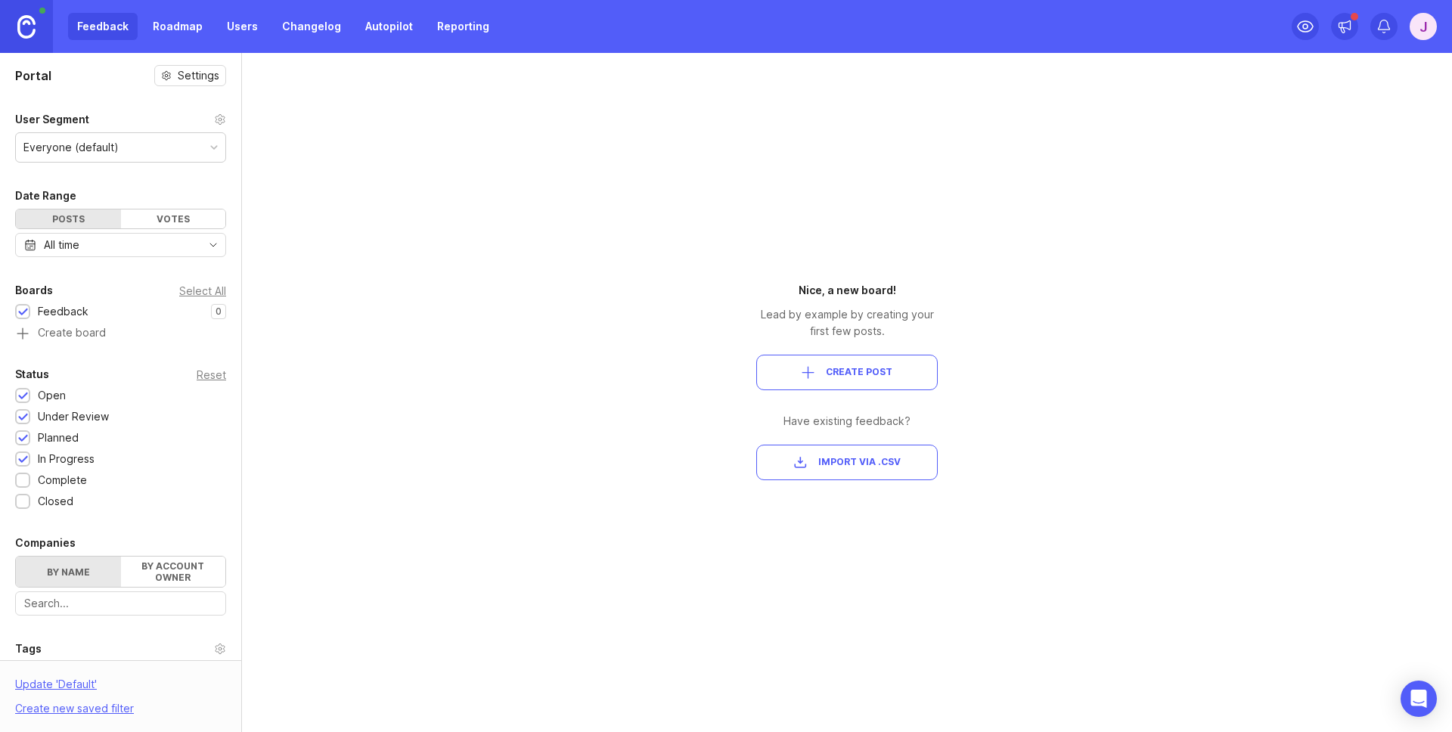
click at [27, 480] on div at bounding box center [23, 481] width 10 height 11
click at [28, 501] on div at bounding box center [22, 501] width 15 height 15
click at [151, 219] on div "Votes" at bounding box center [173, 219] width 105 height 19
click at [88, 222] on div "Posts" at bounding box center [68, 219] width 105 height 19
click at [90, 247] on div "All time" at bounding box center [120, 245] width 211 height 24
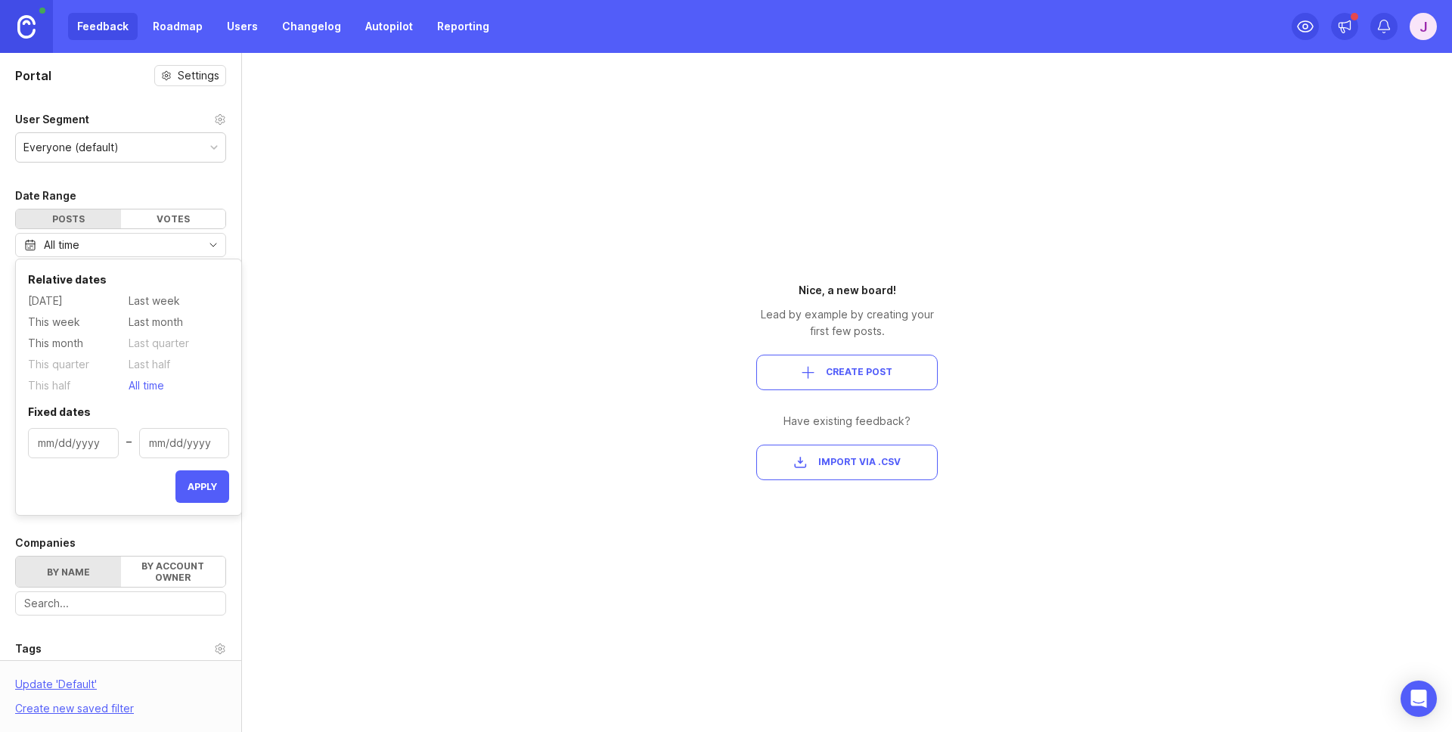
click at [90, 247] on div "All time" at bounding box center [120, 245] width 211 height 24
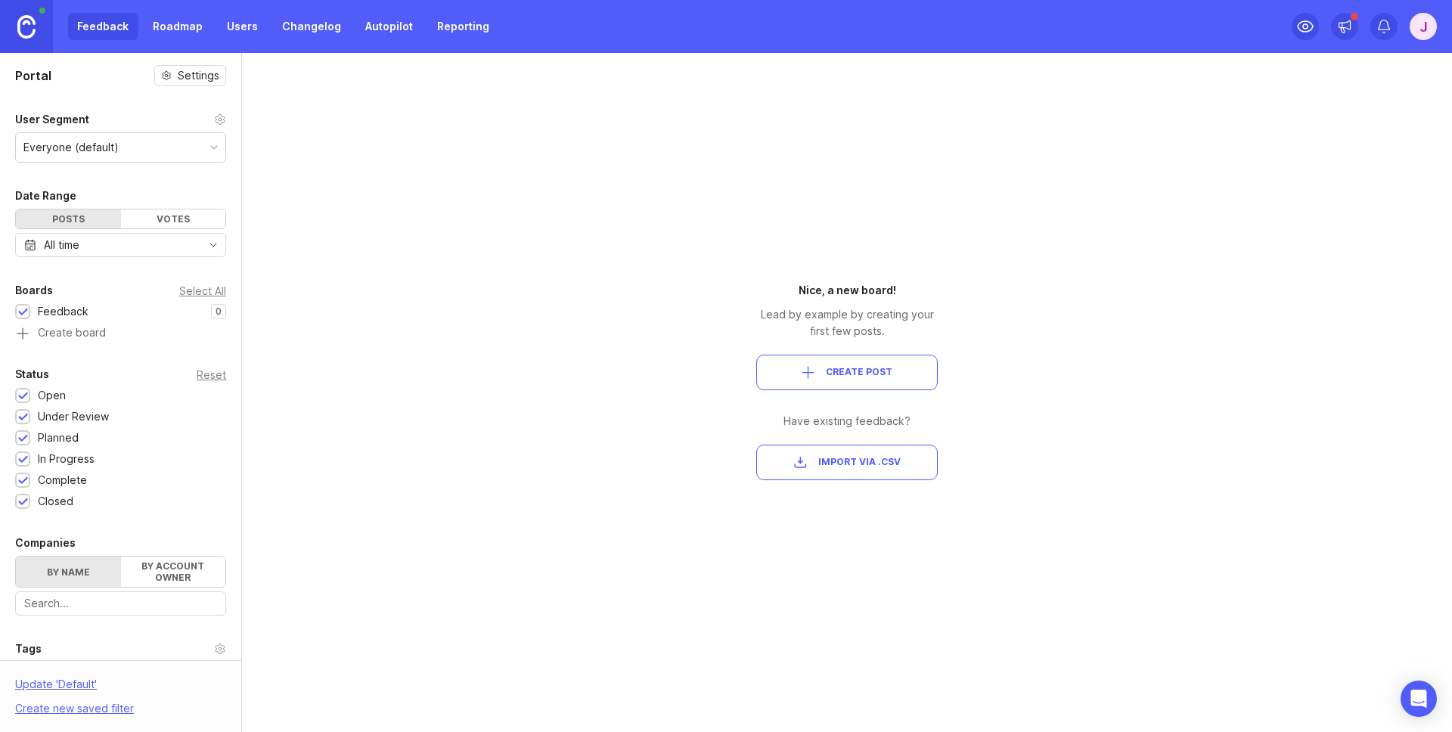
click at [157, 150] on div "Everyone (default)" at bounding box center [121, 147] width 210 height 29
click at [862, 369] on span "Create Post" at bounding box center [859, 372] width 67 height 13
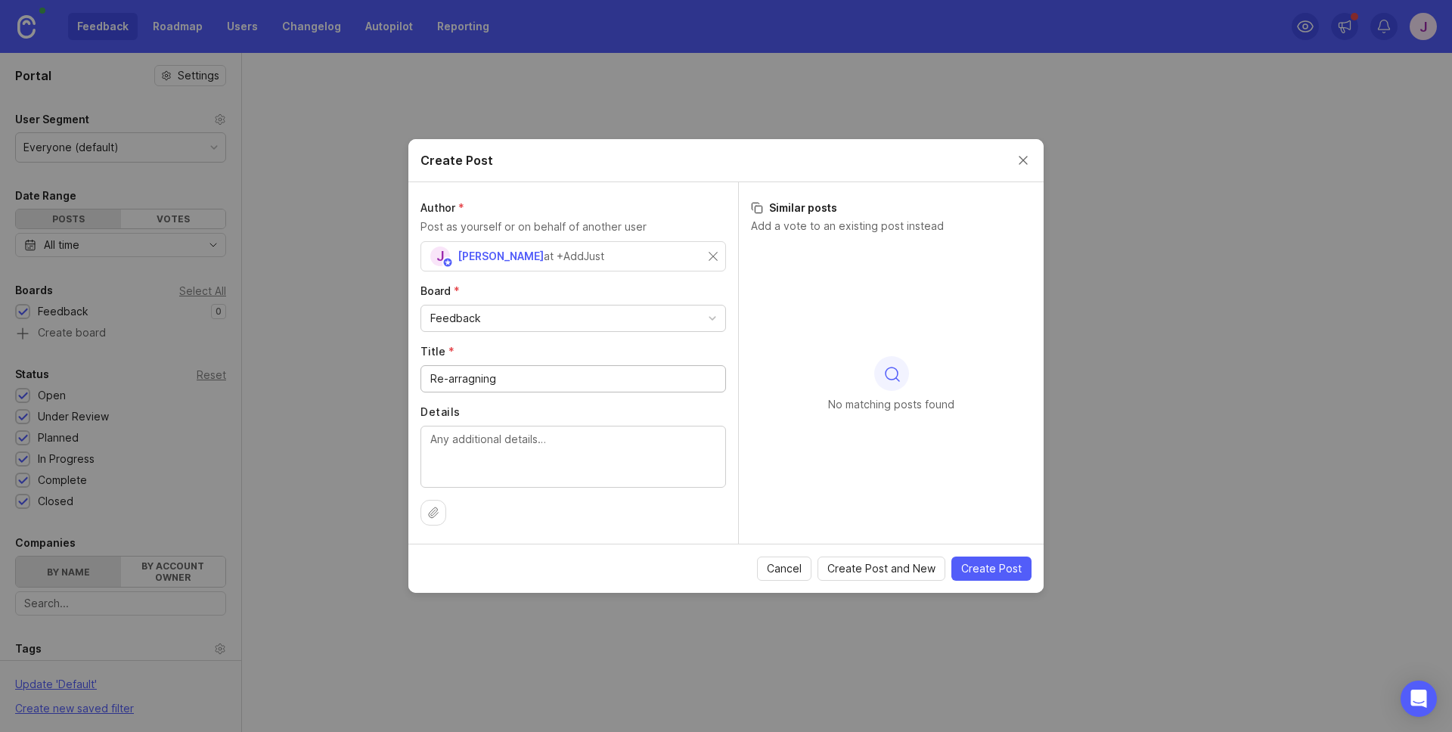
click at [536, 389] on div "Re-arragning" at bounding box center [574, 378] width 306 height 27
click at [536, 412] on label "Details" at bounding box center [574, 412] width 306 height 15
click at [536, 431] on textarea "Details" at bounding box center [573, 456] width 286 height 50
click at [472, 379] on input "Re-arragning" at bounding box center [573, 379] width 286 height 17
click at [467, 377] on input "Re-arragning" at bounding box center [573, 379] width 286 height 17
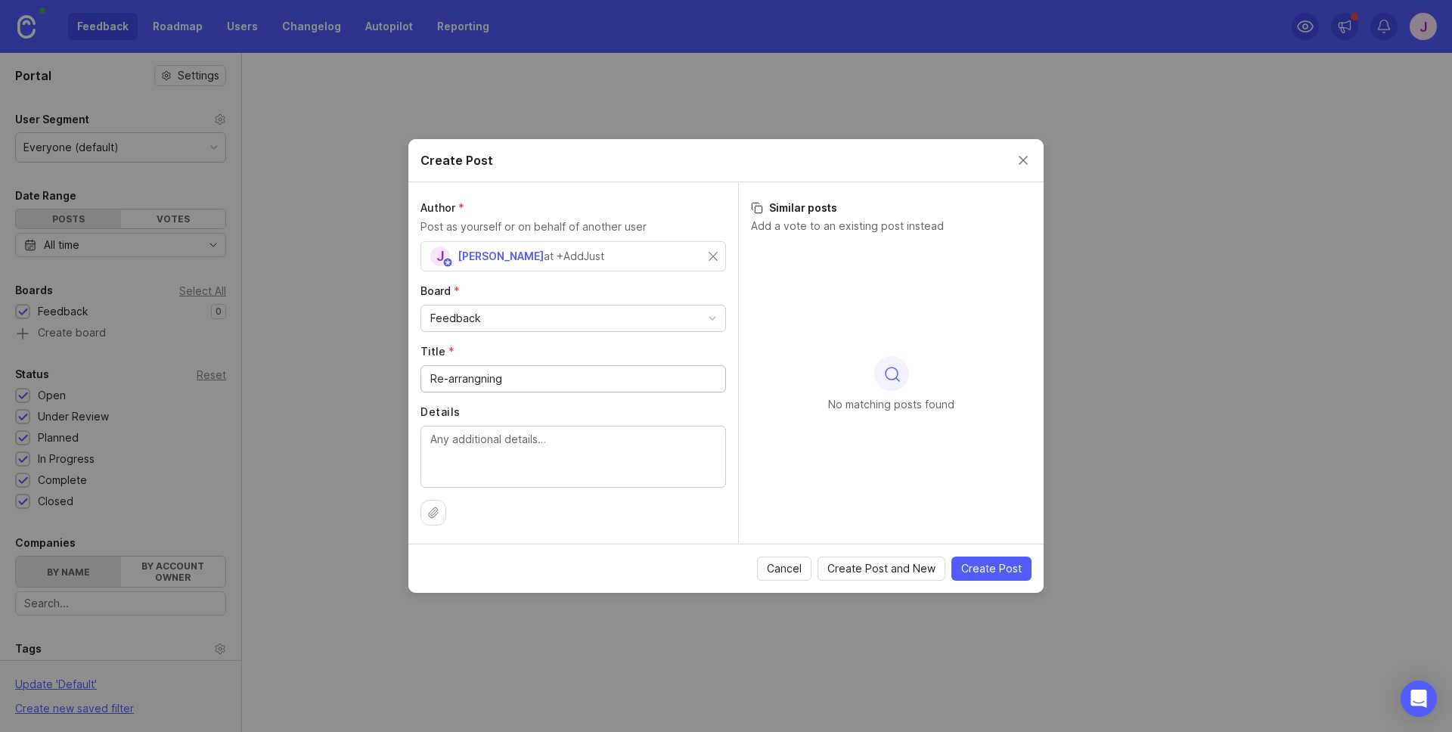
click at [487, 376] on input "Re-arrangning" at bounding box center [573, 379] width 286 height 17
click at [523, 377] on input "Re-arranging" at bounding box center [573, 379] width 286 height 17
type input "Re-arranging survey item photos"
click at [514, 455] on textarea "Details" at bounding box center [573, 456] width 286 height 50
paste textarea "when a repair is complete and asset updated, is it possible to re-arrange the p…"
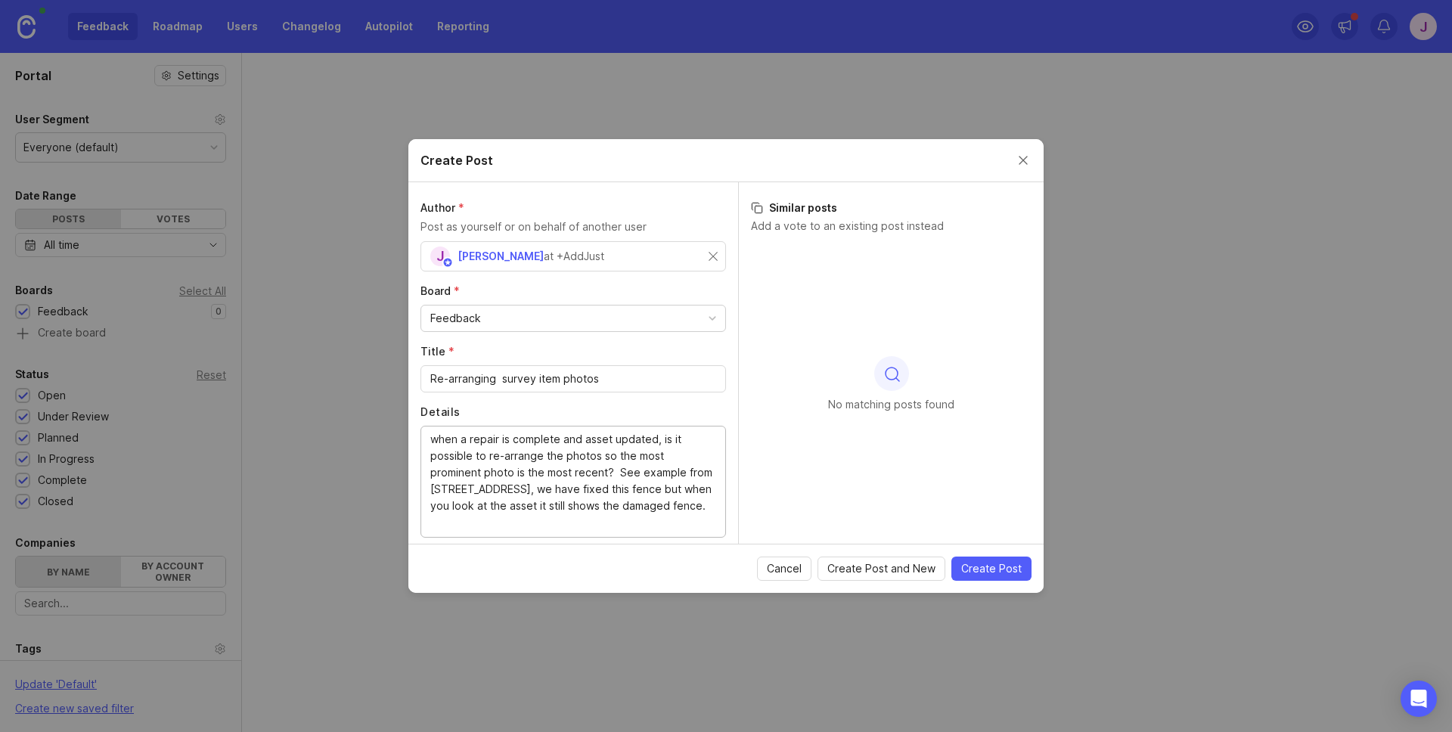
drag, startPoint x: 620, startPoint y: 471, endPoint x: 685, endPoint y: 528, distance: 87.4
click at [685, 528] on textarea "when a repair is complete and asset updated, is it possible to re-arrange the p…" at bounding box center [573, 481] width 286 height 100
type textarea "when a repair is complete and asset updated, is it possible to re-arrange the p…"
click at [990, 563] on span "Create Post" at bounding box center [992, 568] width 61 height 15
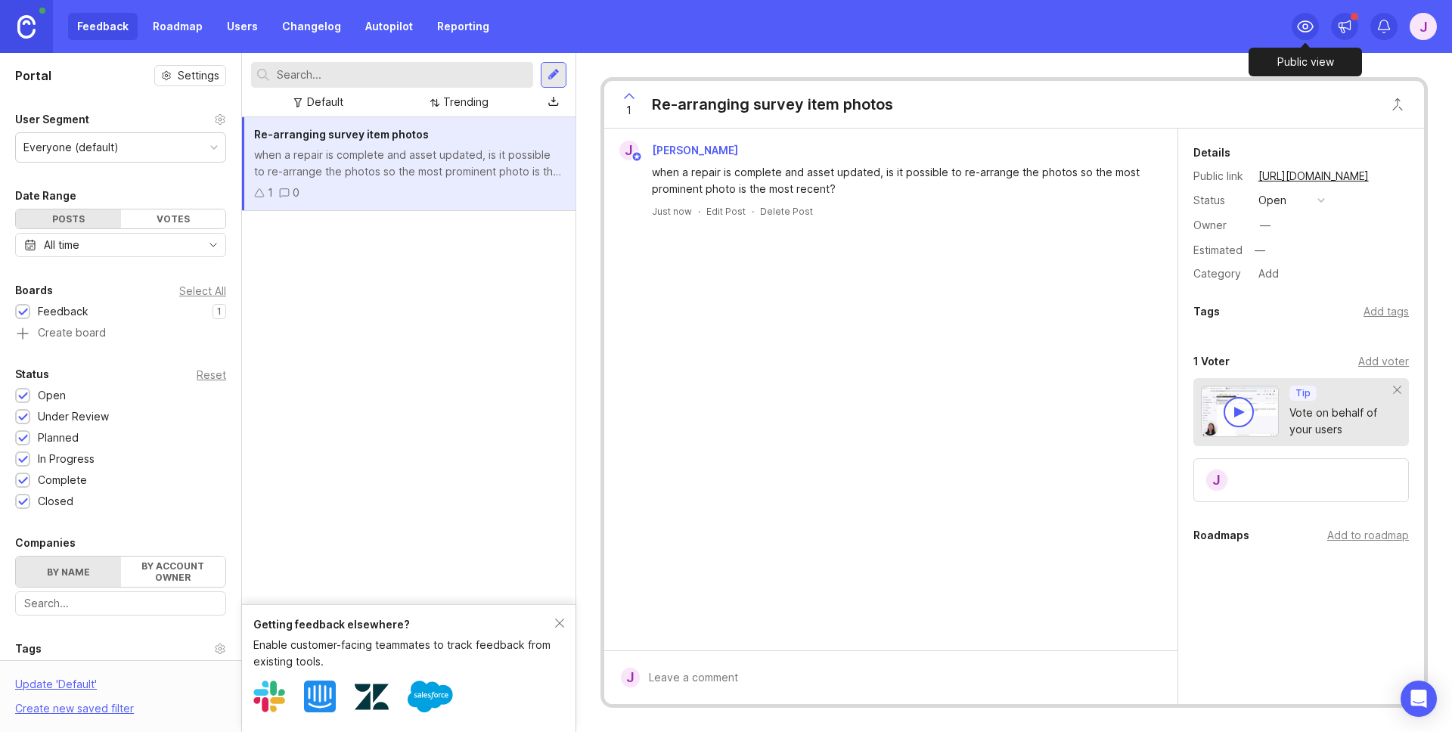
click at [1309, 23] on icon at bounding box center [1306, 26] width 18 height 18
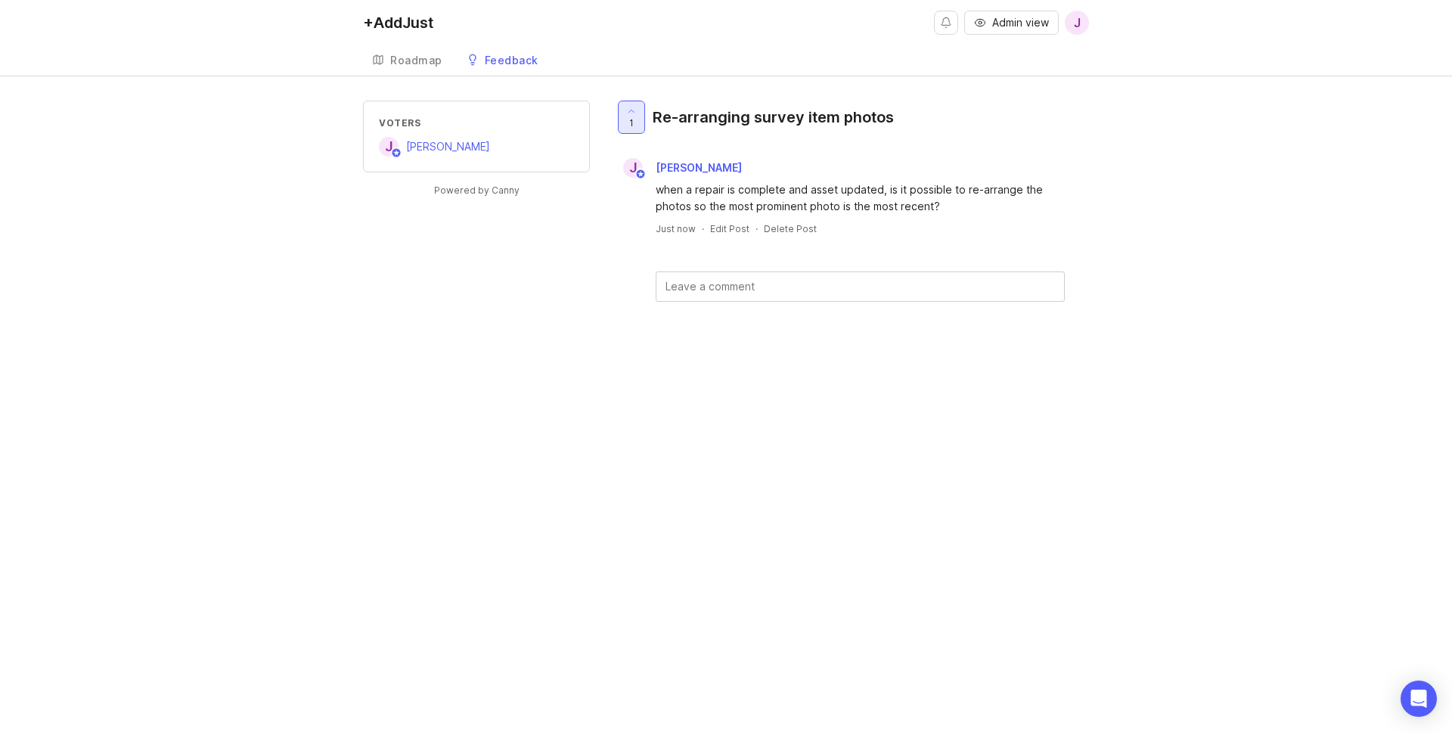
click at [635, 117] on div at bounding box center [632, 117] width 26 height 32
click at [630, 120] on span "0" at bounding box center [632, 123] width 6 height 13
click at [412, 57] on div "Roadmap" at bounding box center [416, 60] width 52 height 11
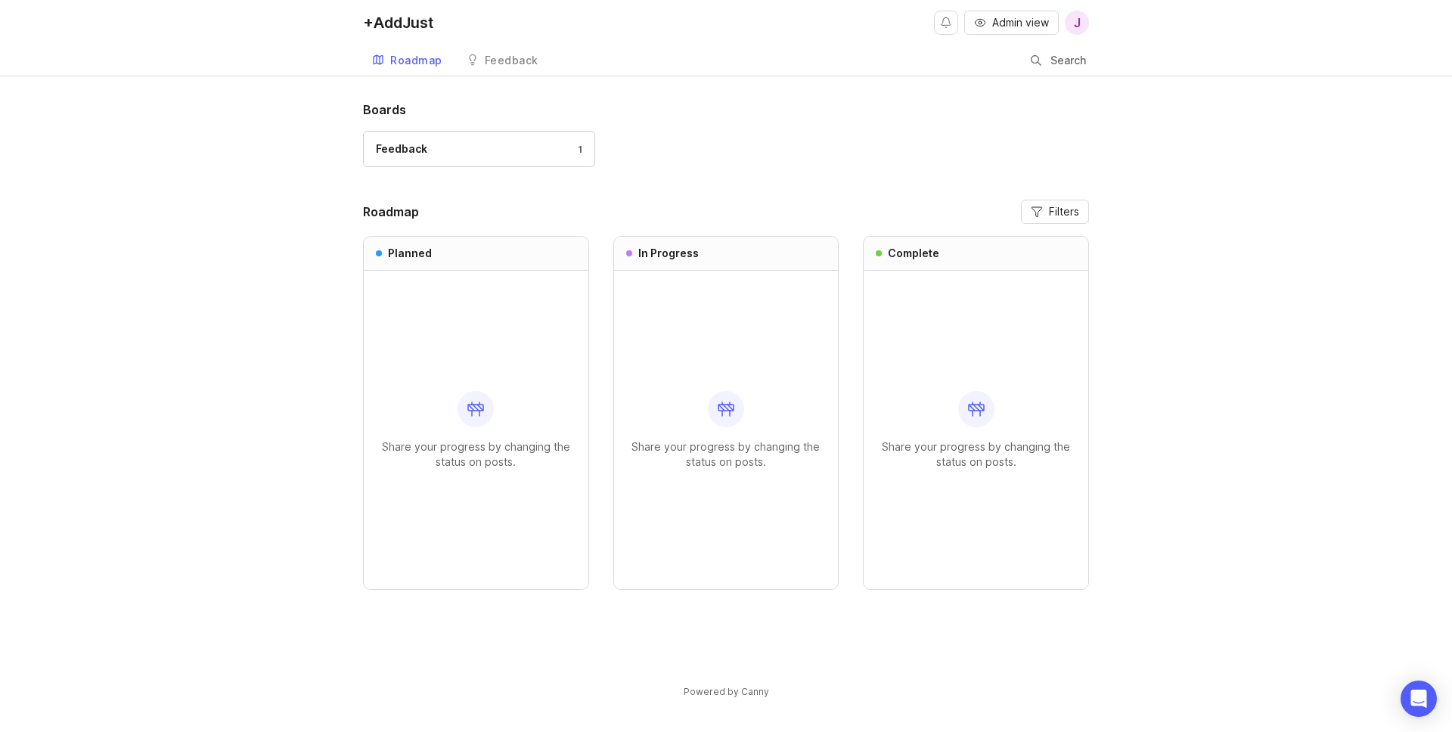
click at [505, 51] on link "Feedback" at bounding box center [503, 60] width 90 height 31
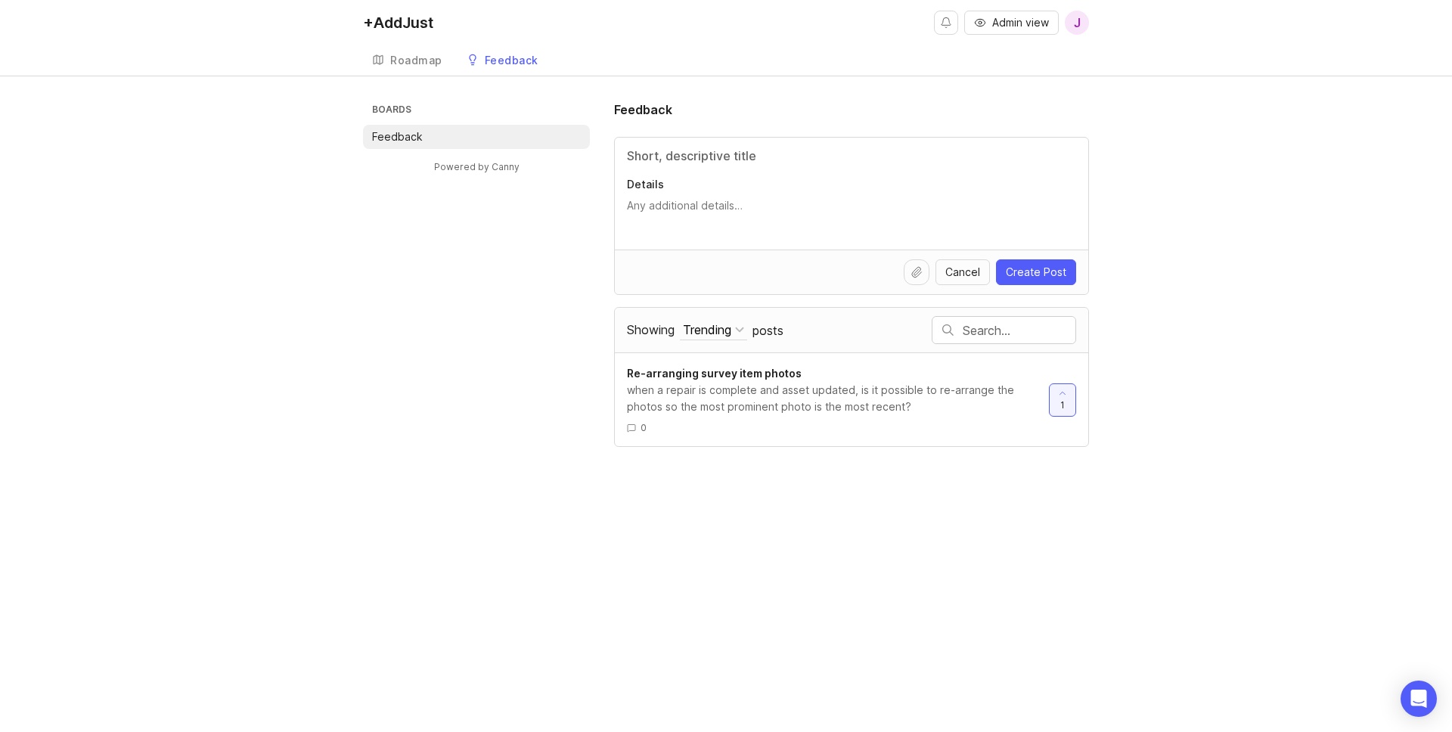
click at [421, 55] on div "Roadmap" at bounding box center [416, 60] width 52 height 11
click at [430, 61] on div "Roadmap" at bounding box center [416, 60] width 52 height 11
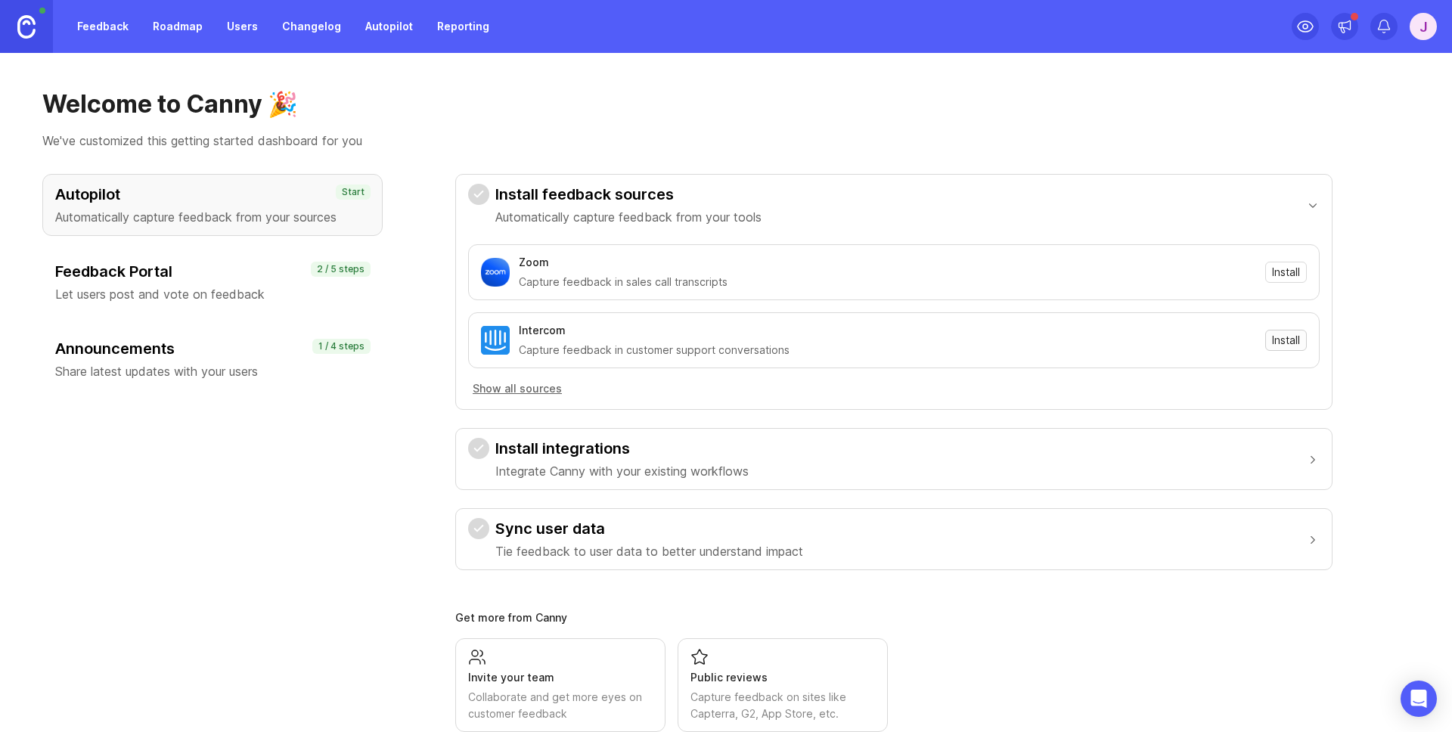
click at [1279, 342] on span "Install" at bounding box center [1286, 340] width 28 height 15
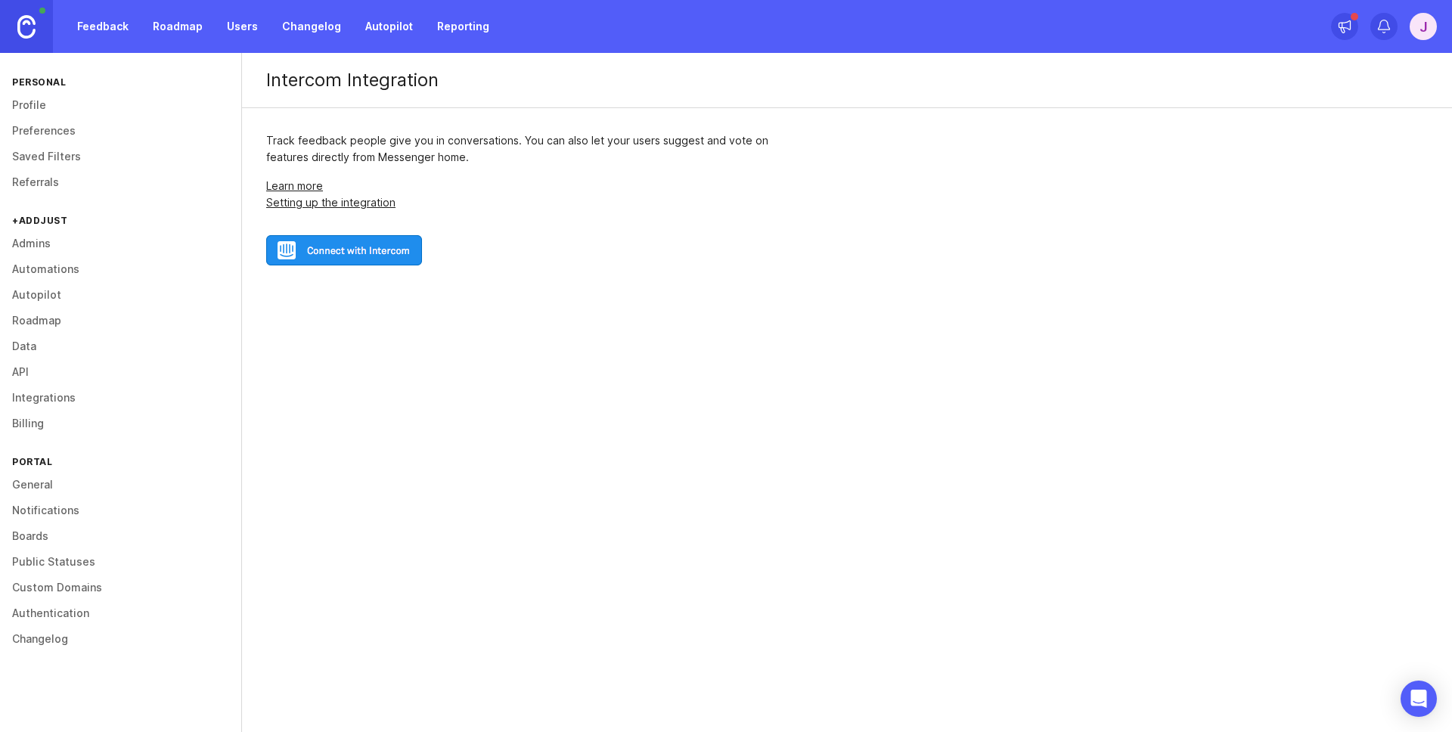
click at [42, 246] on link "Admins" at bounding box center [120, 244] width 241 height 26
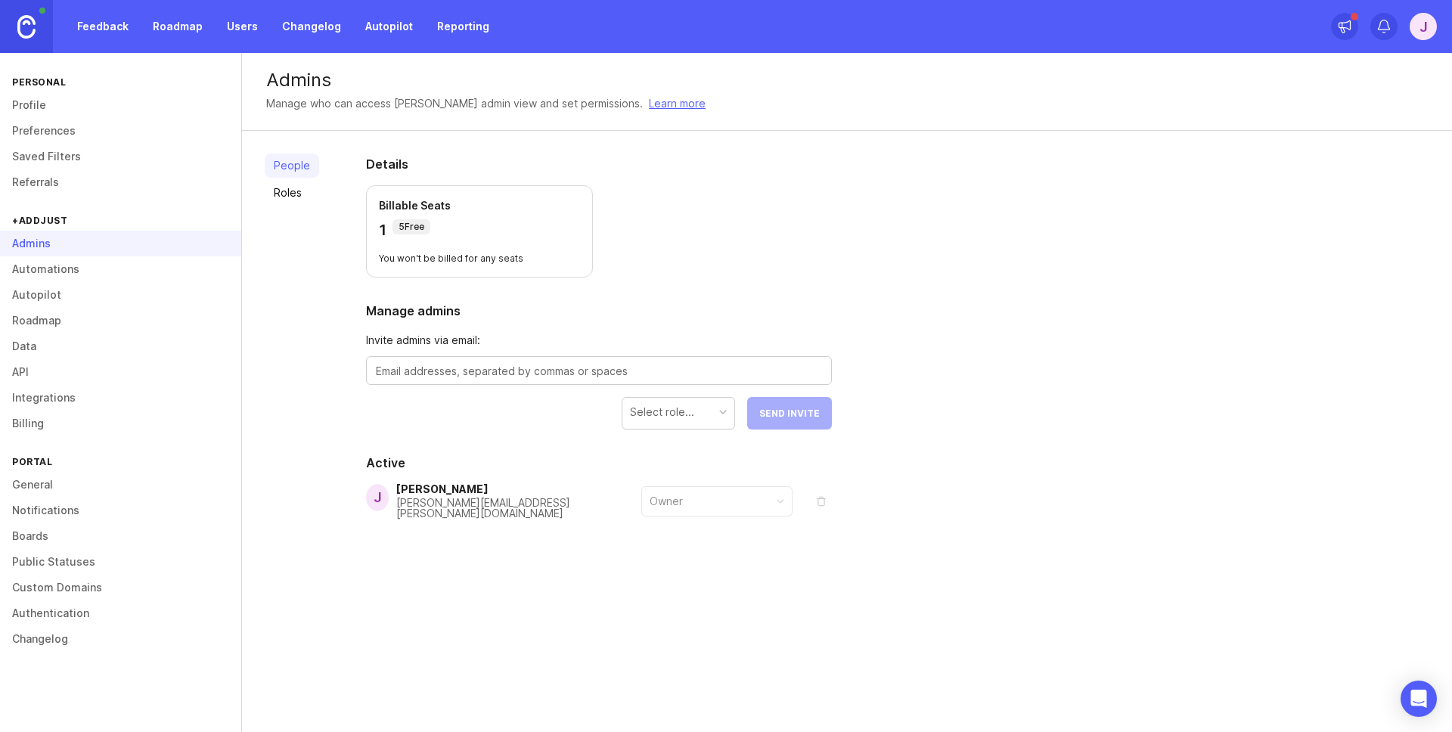
click at [294, 191] on link "Roles" at bounding box center [292, 193] width 54 height 24
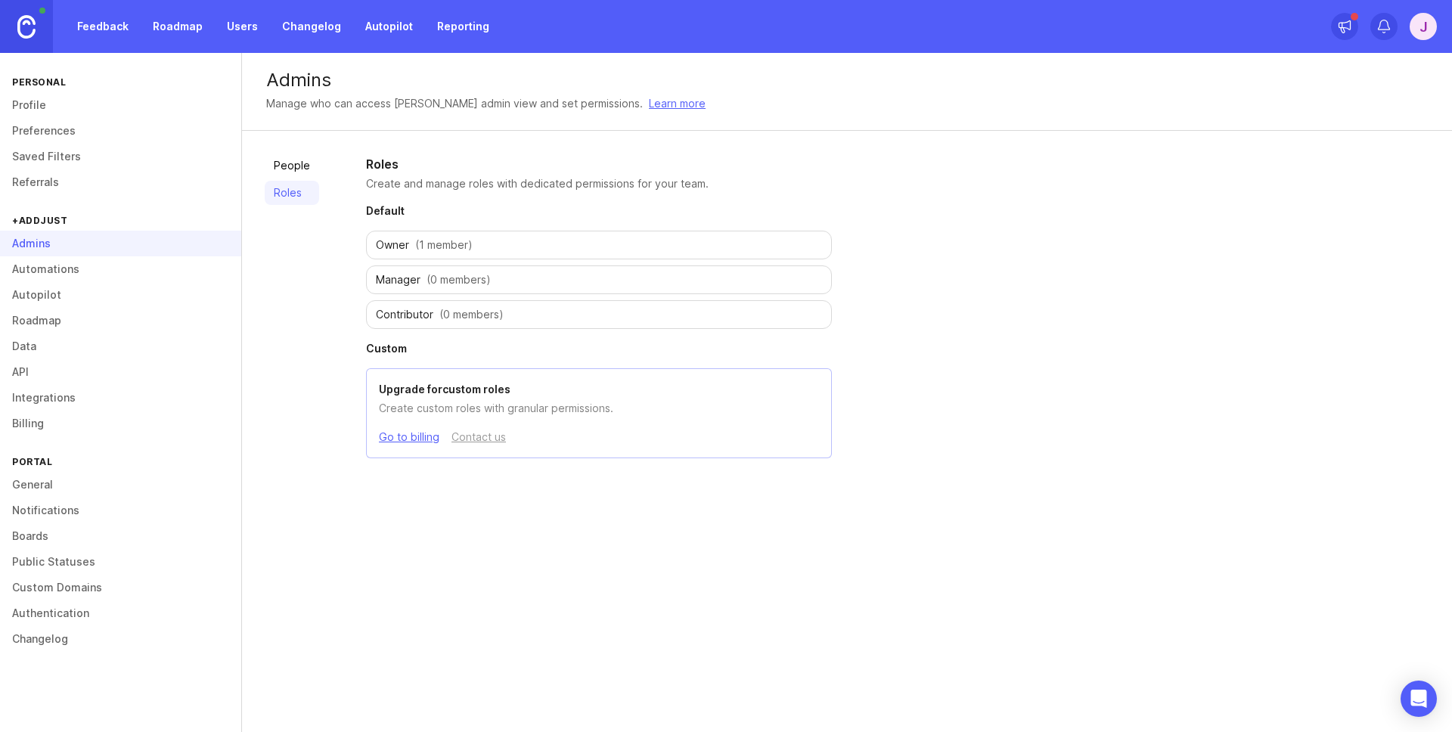
click at [82, 276] on link "Automations" at bounding box center [120, 269] width 241 height 26
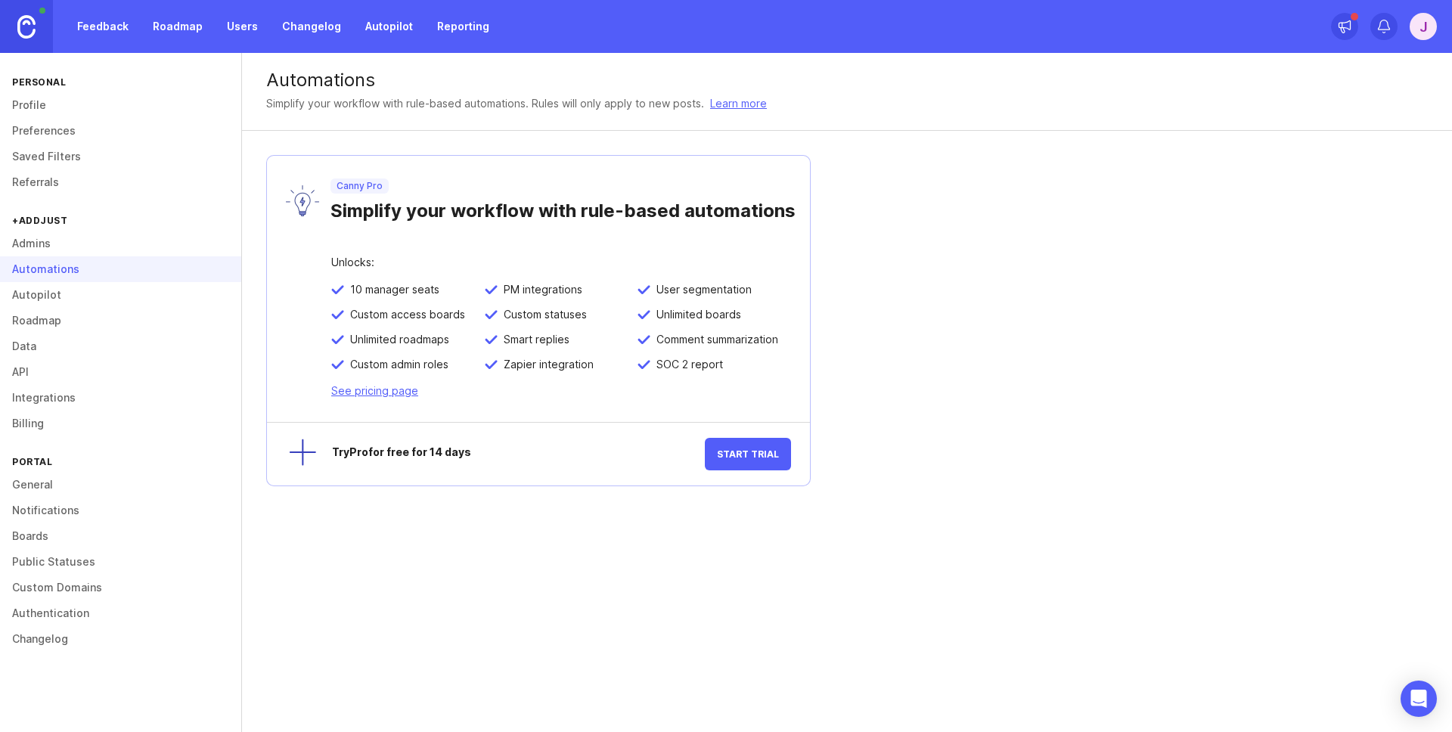
click at [73, 392] on link "Integrations" at bounding box center [120, 398] width 241 height 26
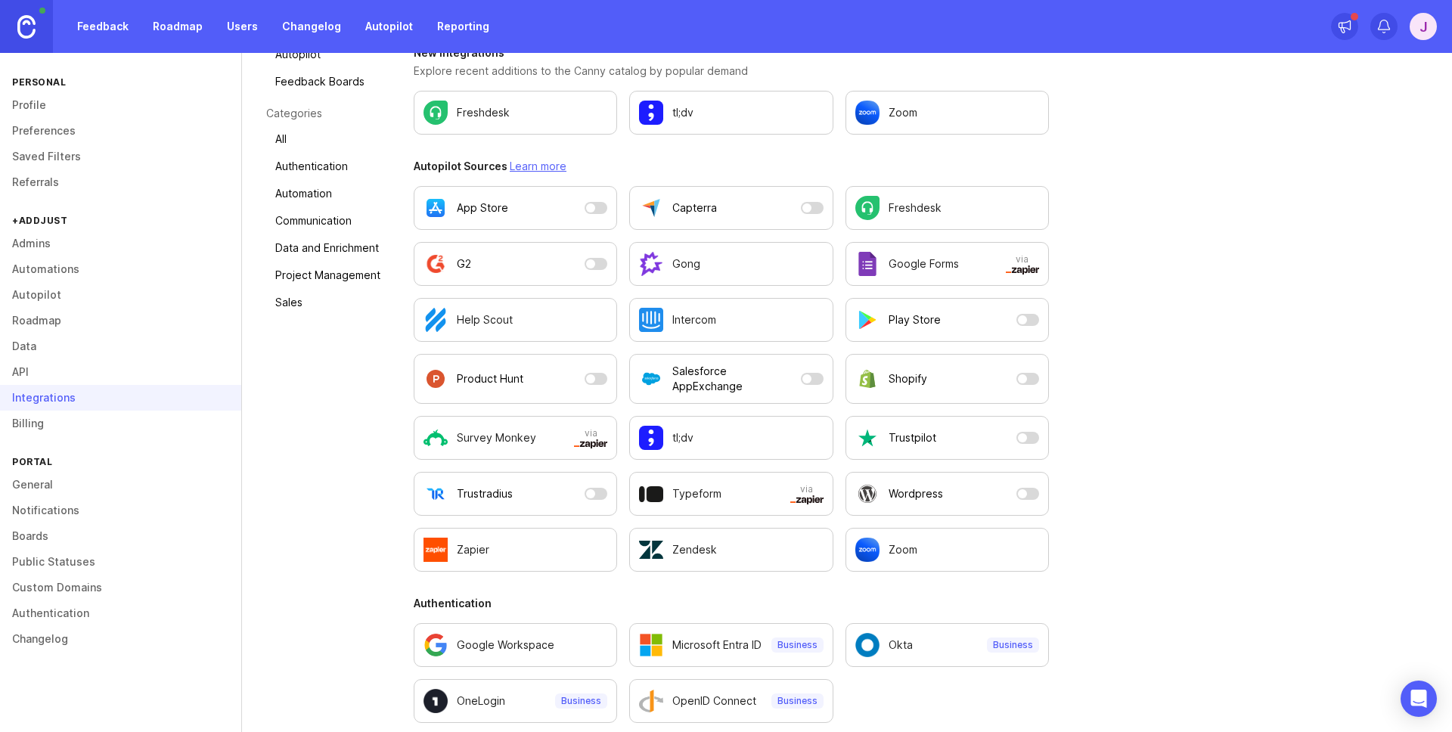
scroll to position [172, 0]
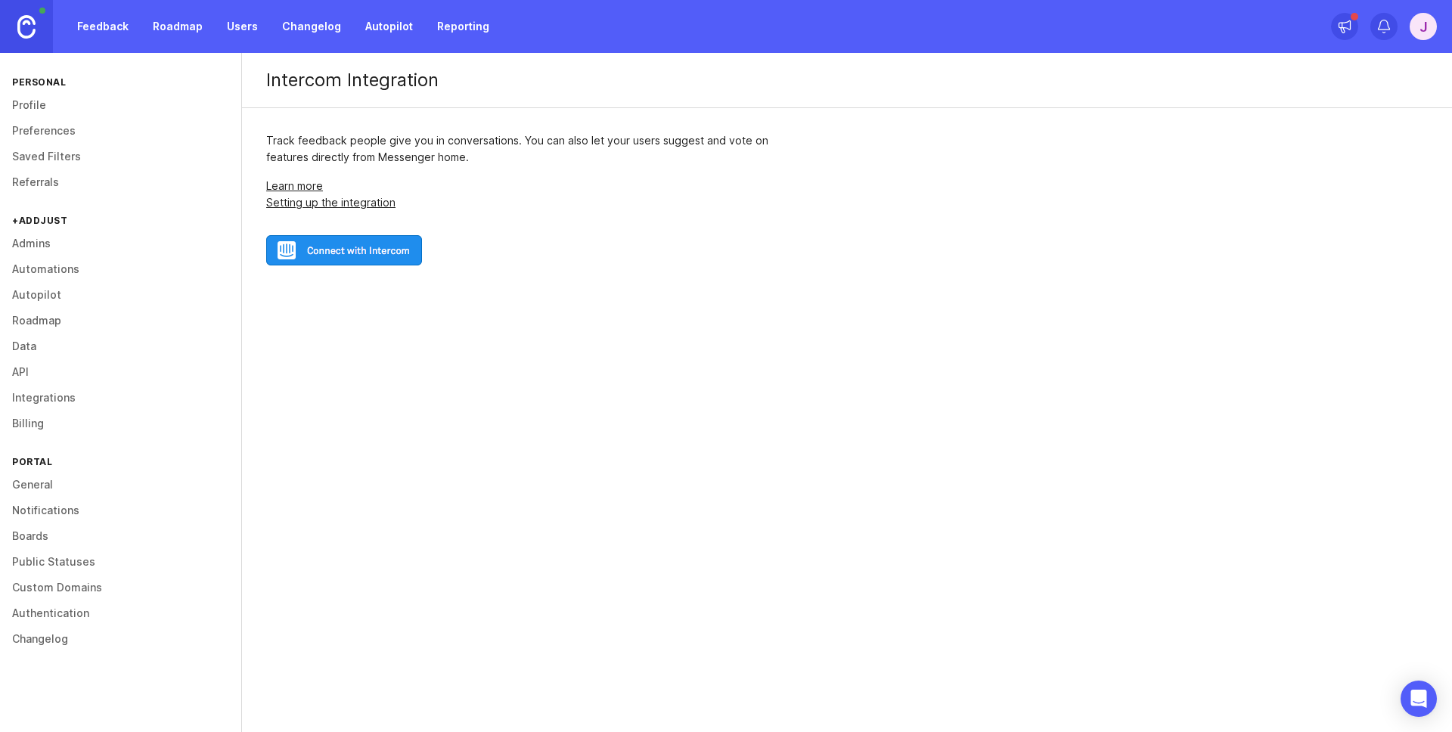
click at [374, 250] on img at bounding box center [344, 250] width 156 height 30
